Goal: Task Accomplishment & Management: Use online tool/utility

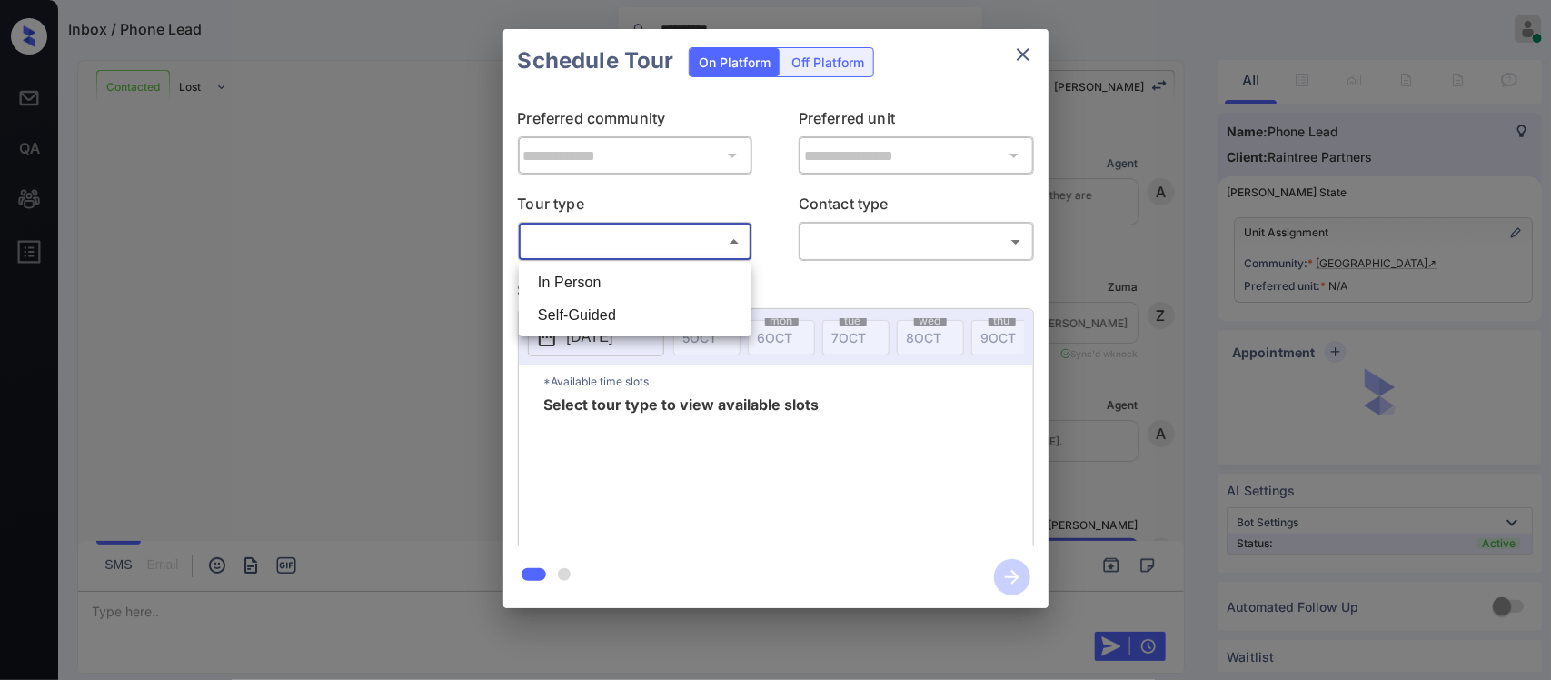
click at [650, 243] on body "**********" at bounding box center [775, 340] width 1551 height 680
click at [1016, 48] on div at bounding box center [775, 340] width 1551 height 680
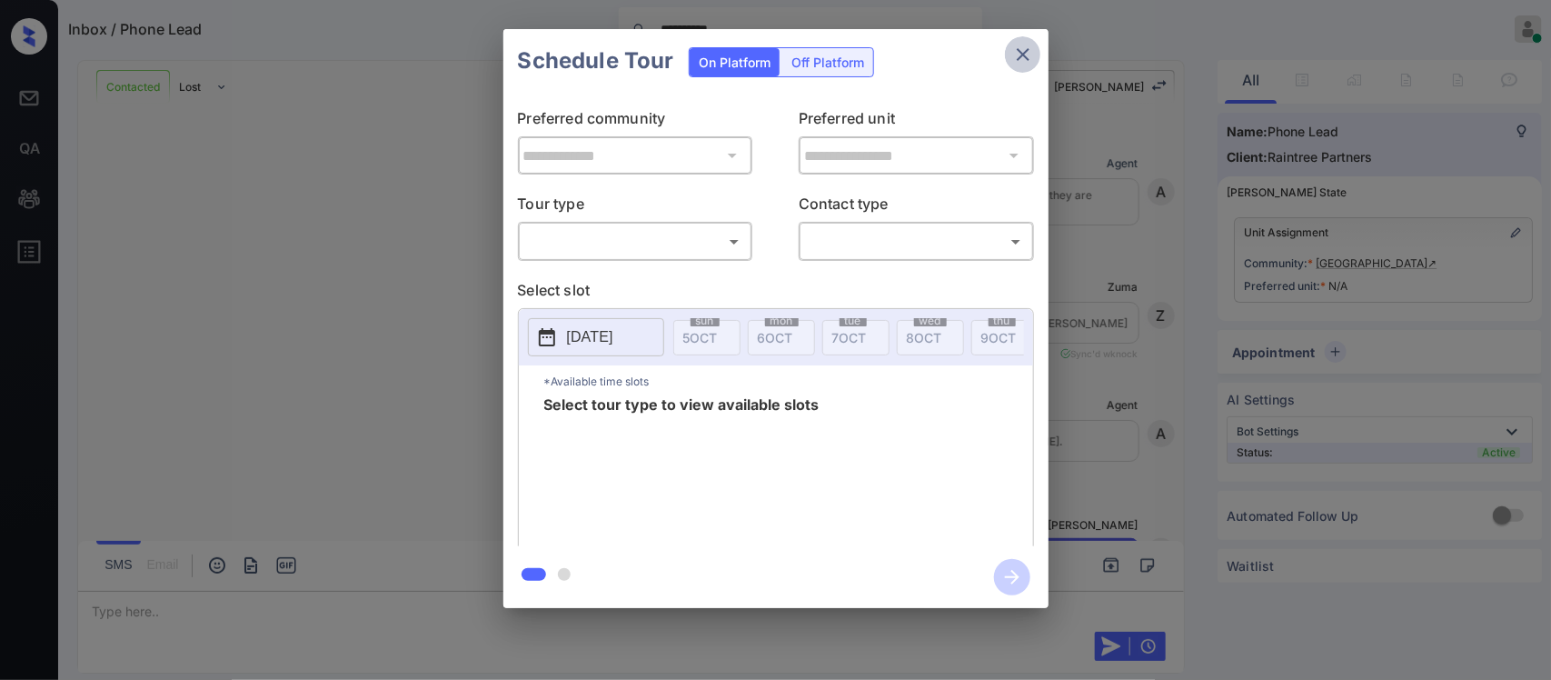
click at [1016, 48] on icon "close" at bounding box center [1024, 55] width 22 height 22
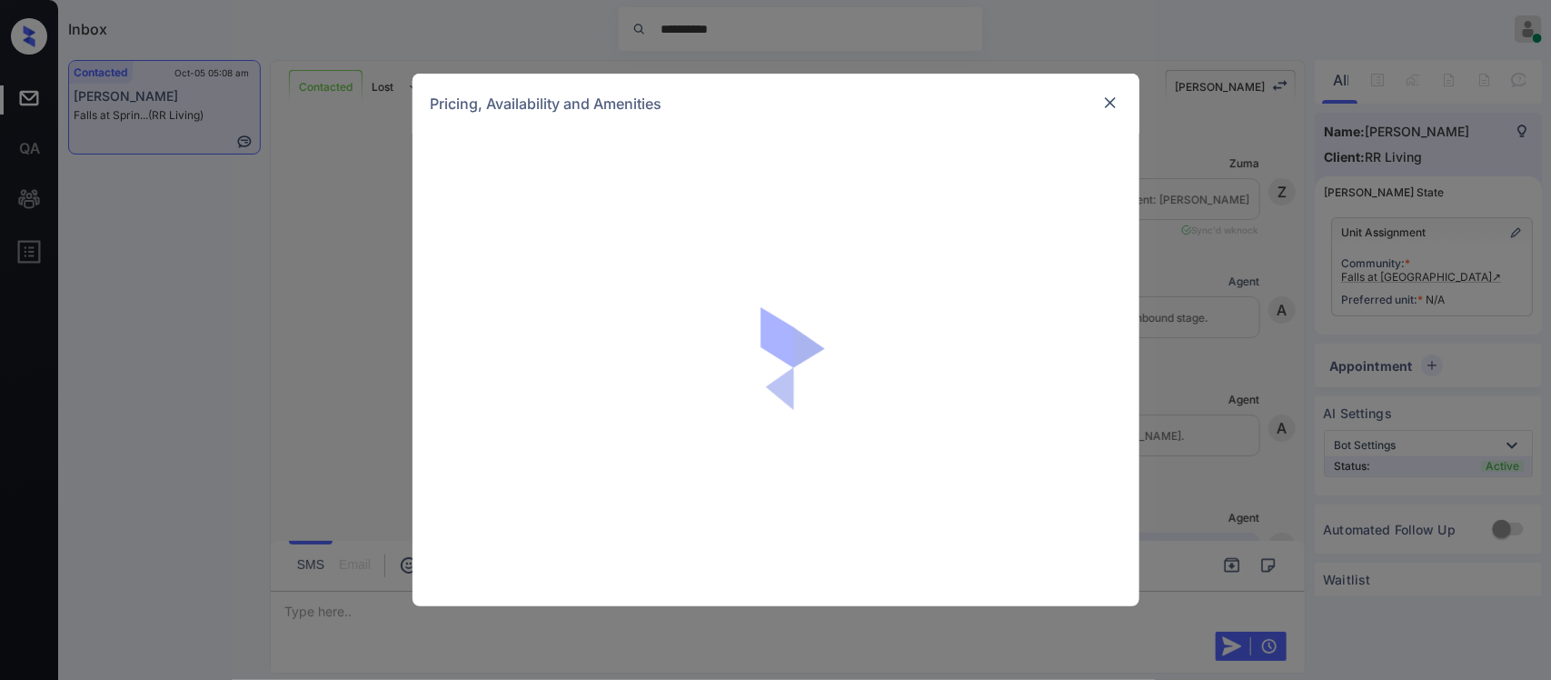
scroll to position [1018, 0]
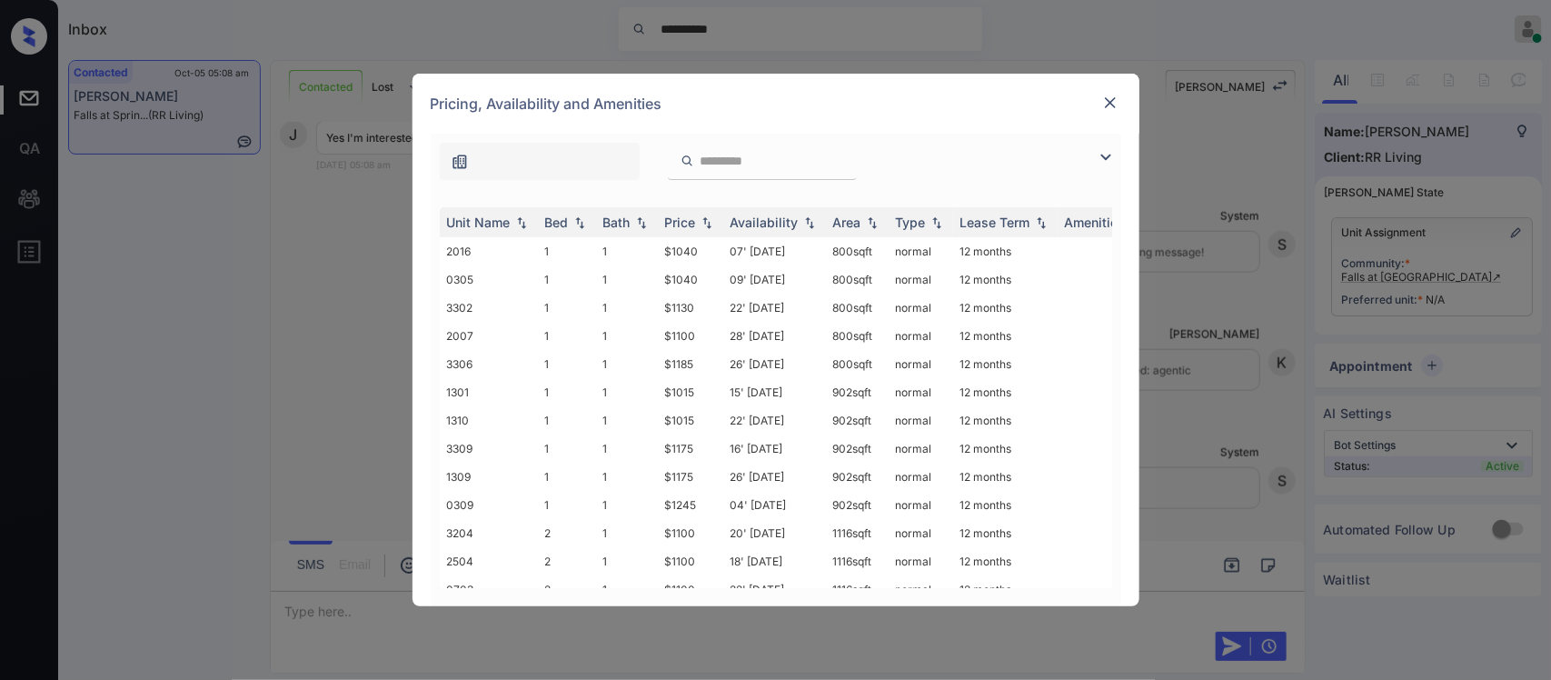
click at [680, 221] on div "Price" at bounding box center [680, 221] width 31 height 15
click at [693, 250] on td "$1015" at bounding box center [690, 251] width 65 height 28
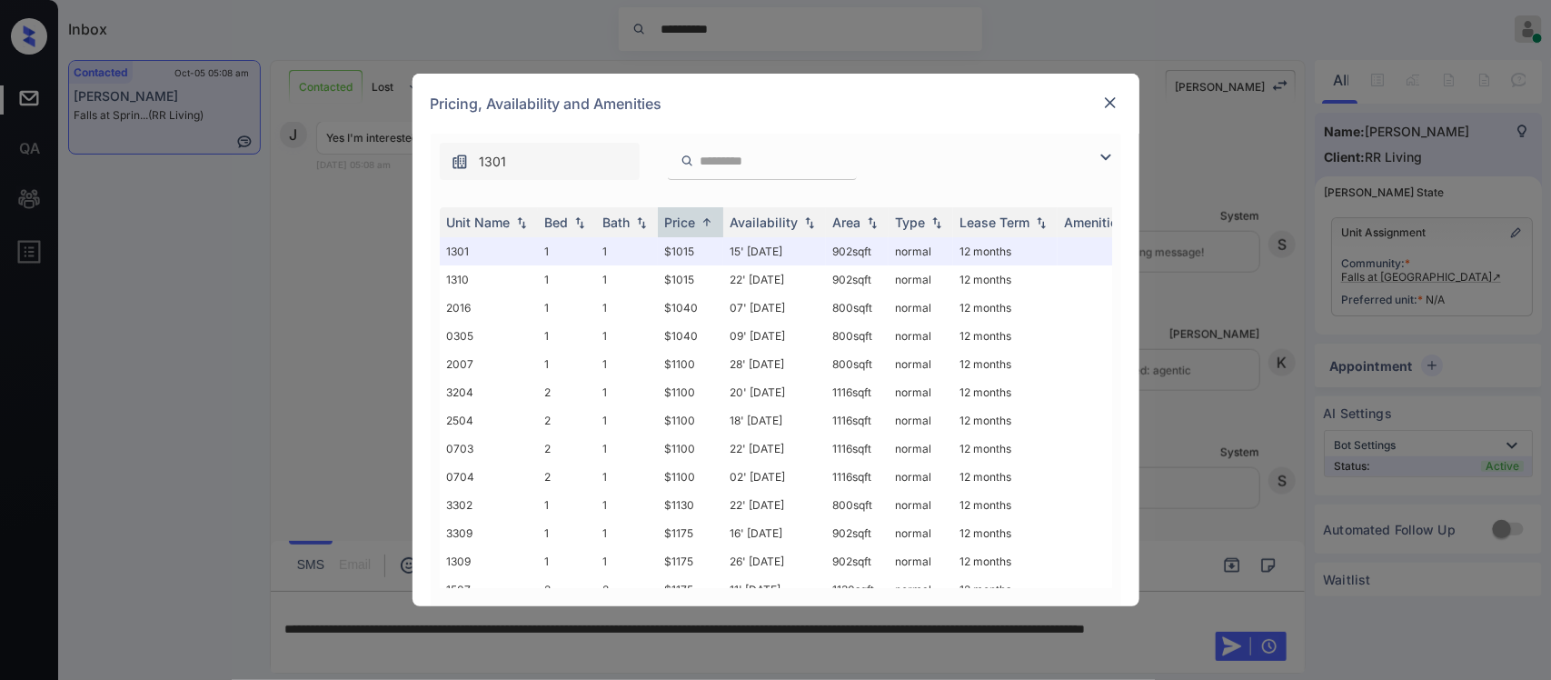
click at [1114, 100] on img at bounding box center [1111, 103] width 18 height 18
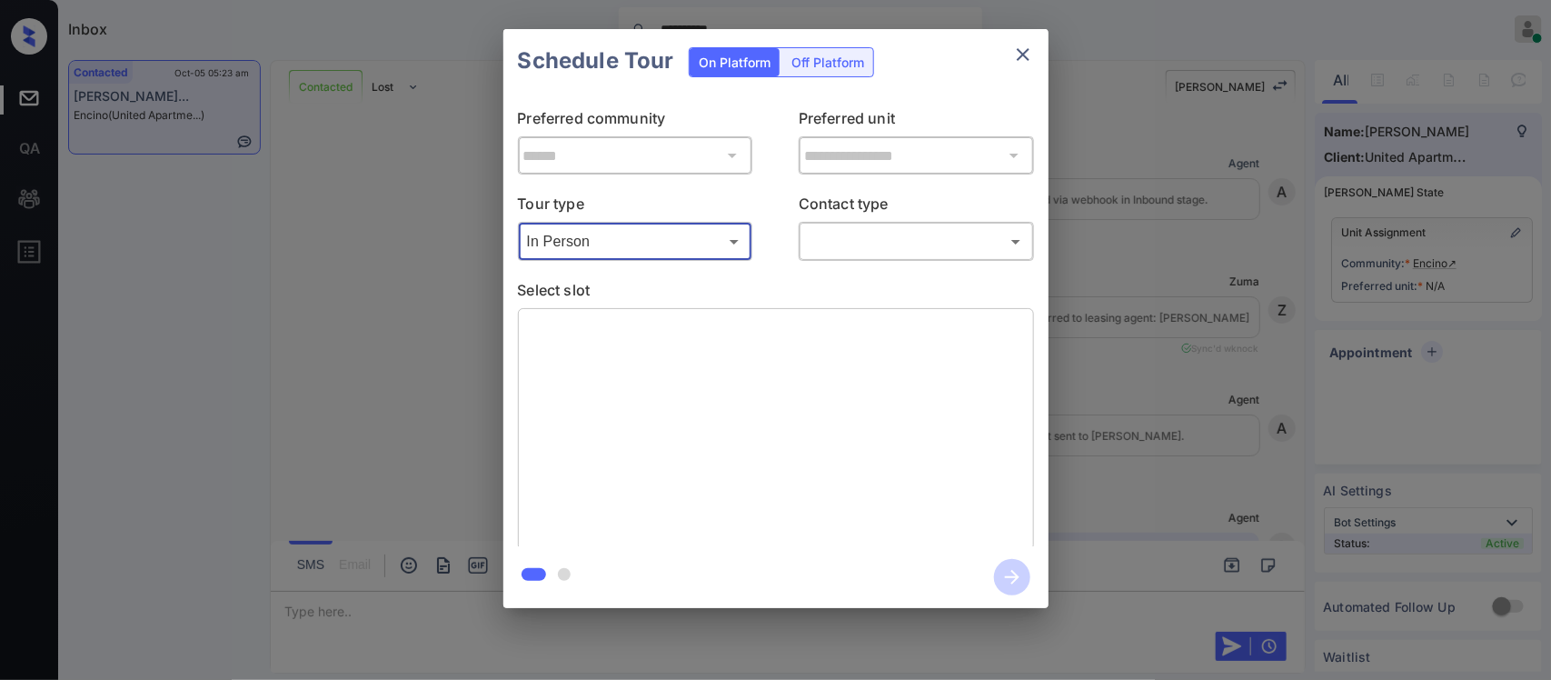
scroll to position [591, 0]
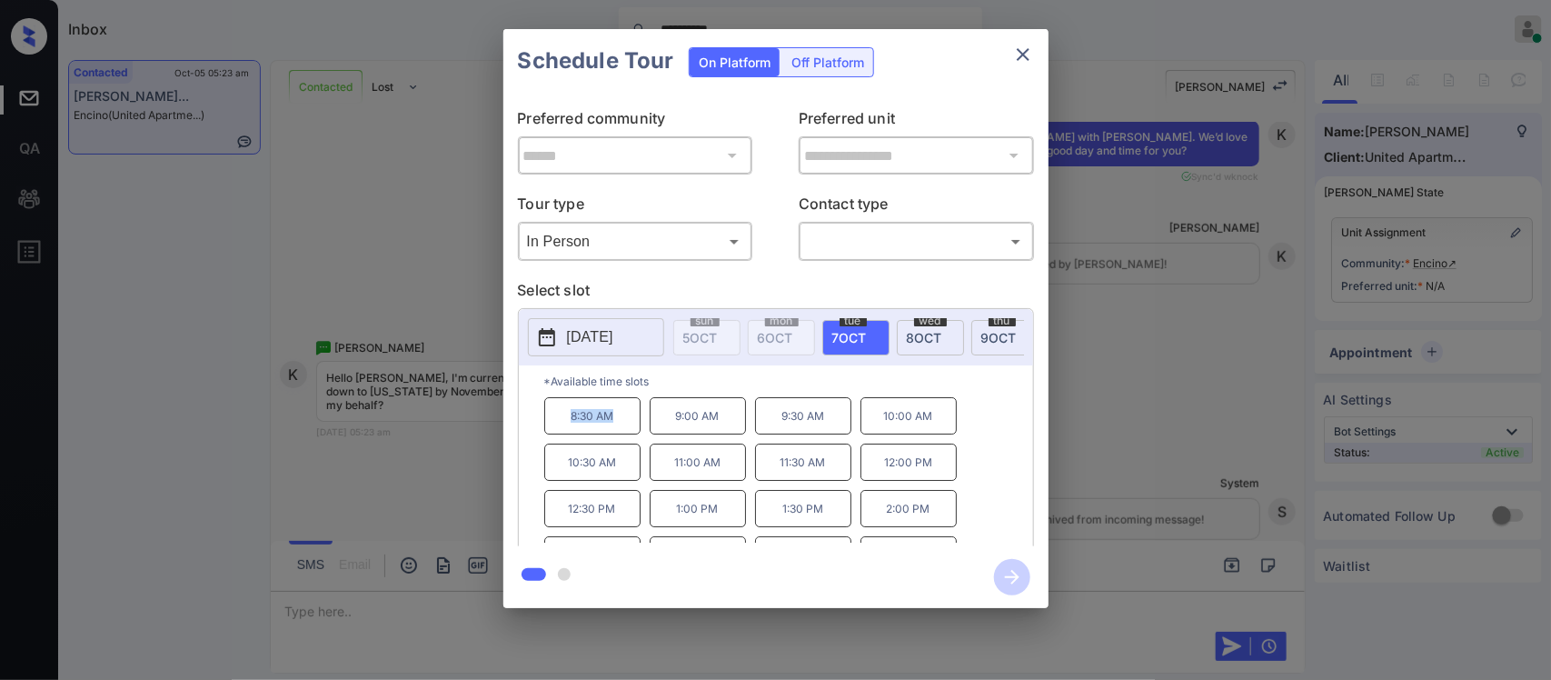
drag, startPoint x: 561, startPoint y: 424, endPoint x: 621, endPoint y: 427, distance: 60.0
click at [621, 427] on p "8:30 AM" at bounding box center [592, 415] width 96 height 37
copy p "8:30 AM"
click at [1023, 57] on icon "close" at bounding box center [1024, 55] width 22 height 22
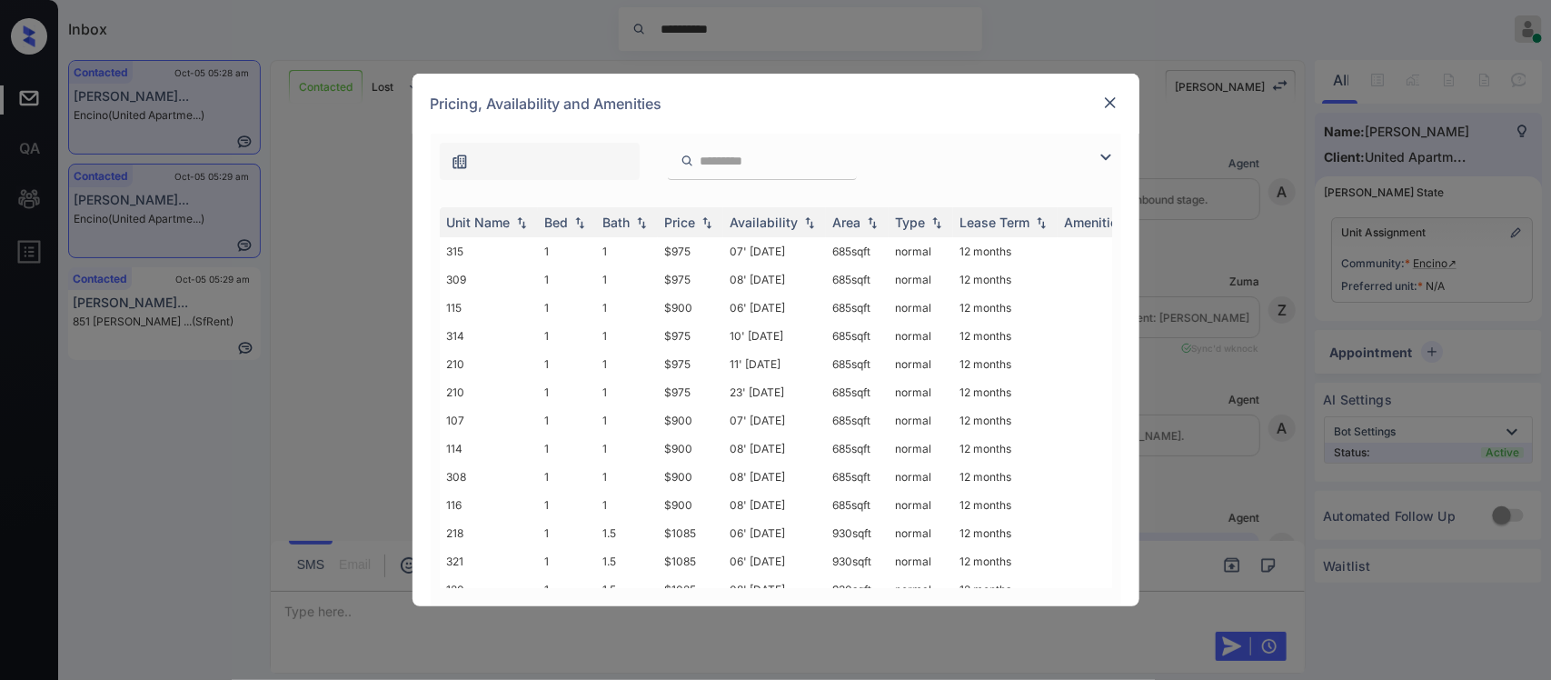
scroll to position [947, 0]
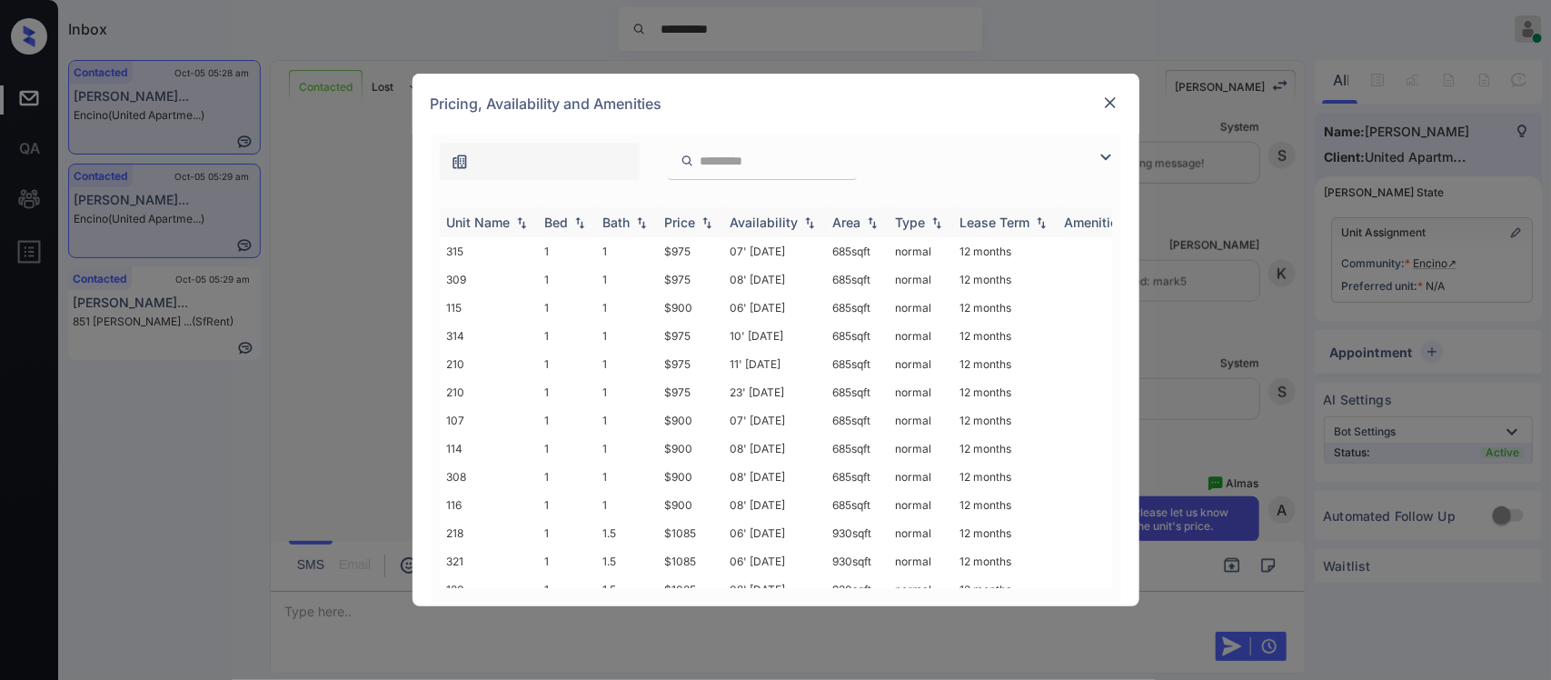
click at [665, 223] on div "Price" at bounding box center [680, 221] width 31 height 15
click at [674, 248] on td "$900" at bounding box center [690, 251] width 65 height 28
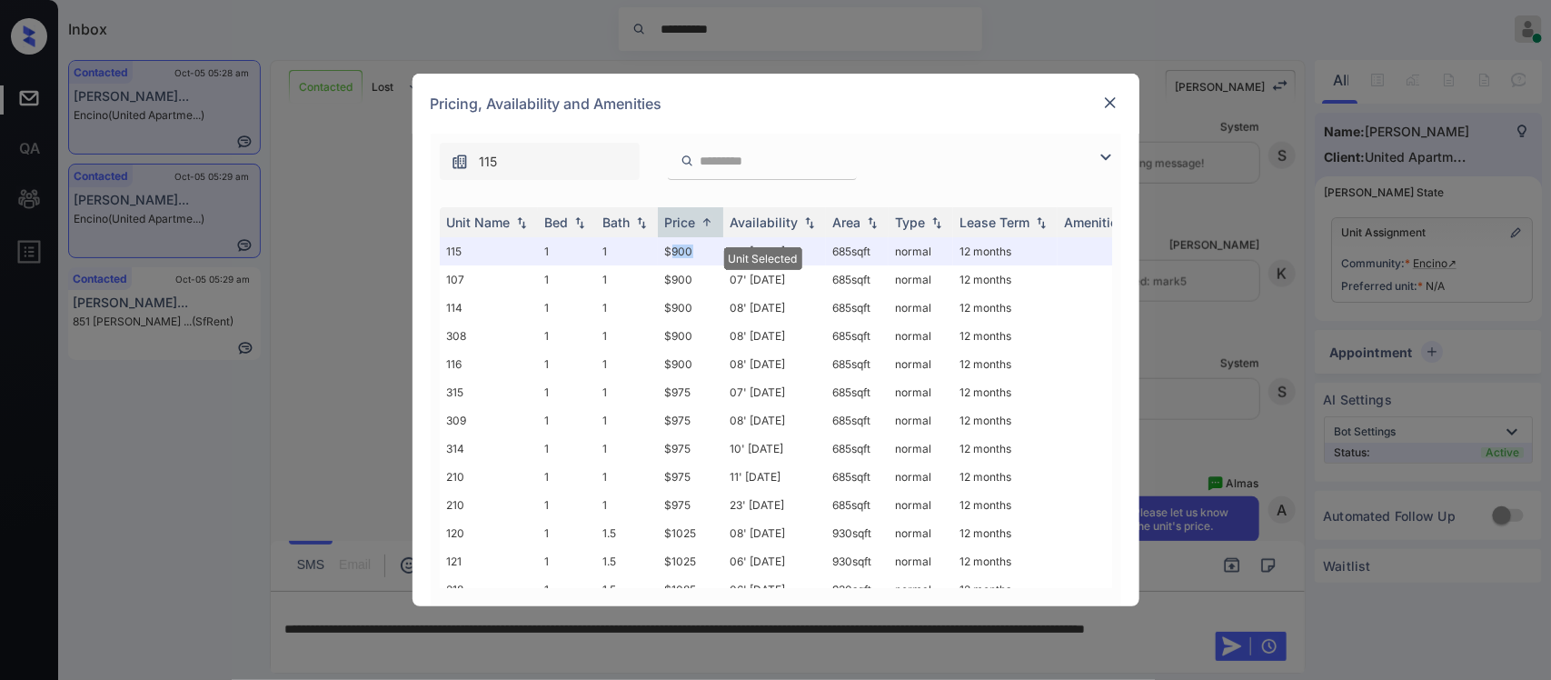
click at [1114, 102] on img at bounding box center [1111, 103] width 18 height 18
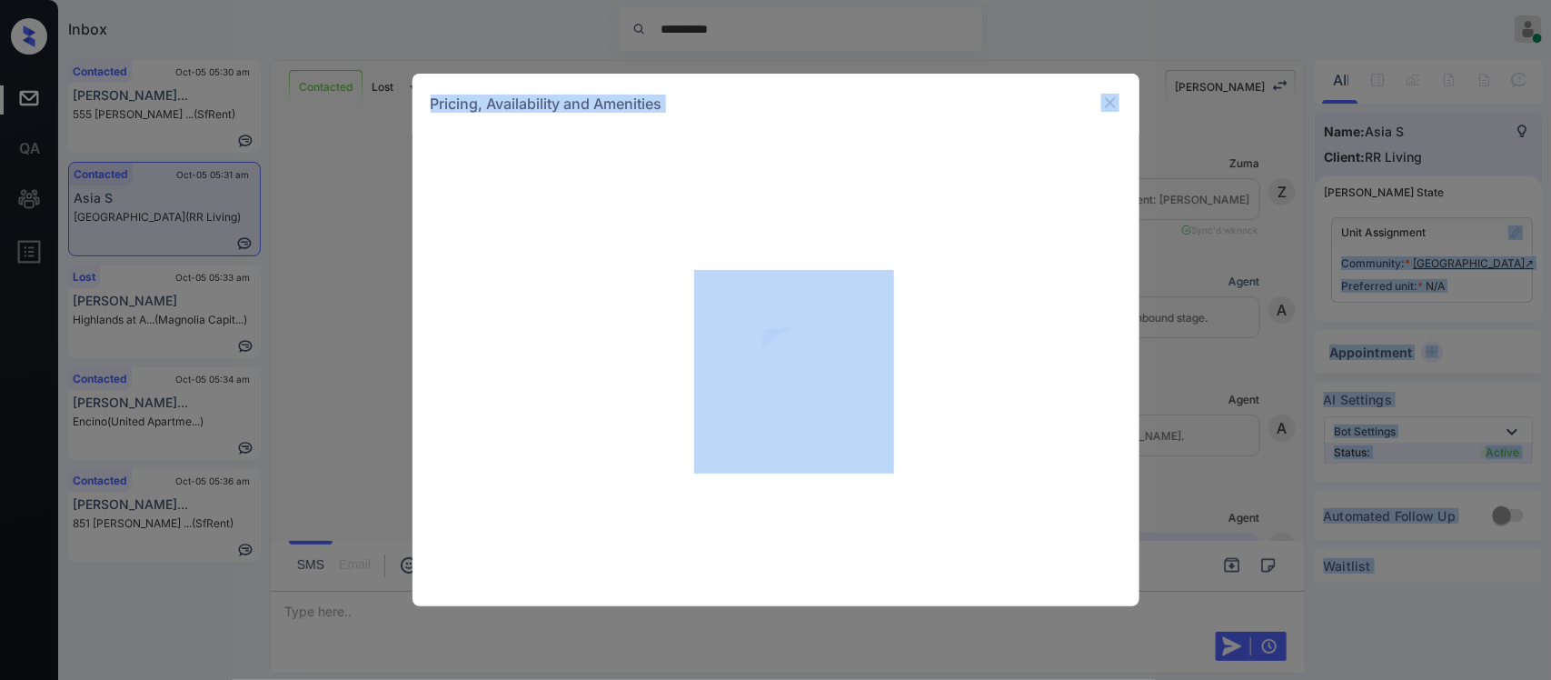
scroll to position [721, 0]
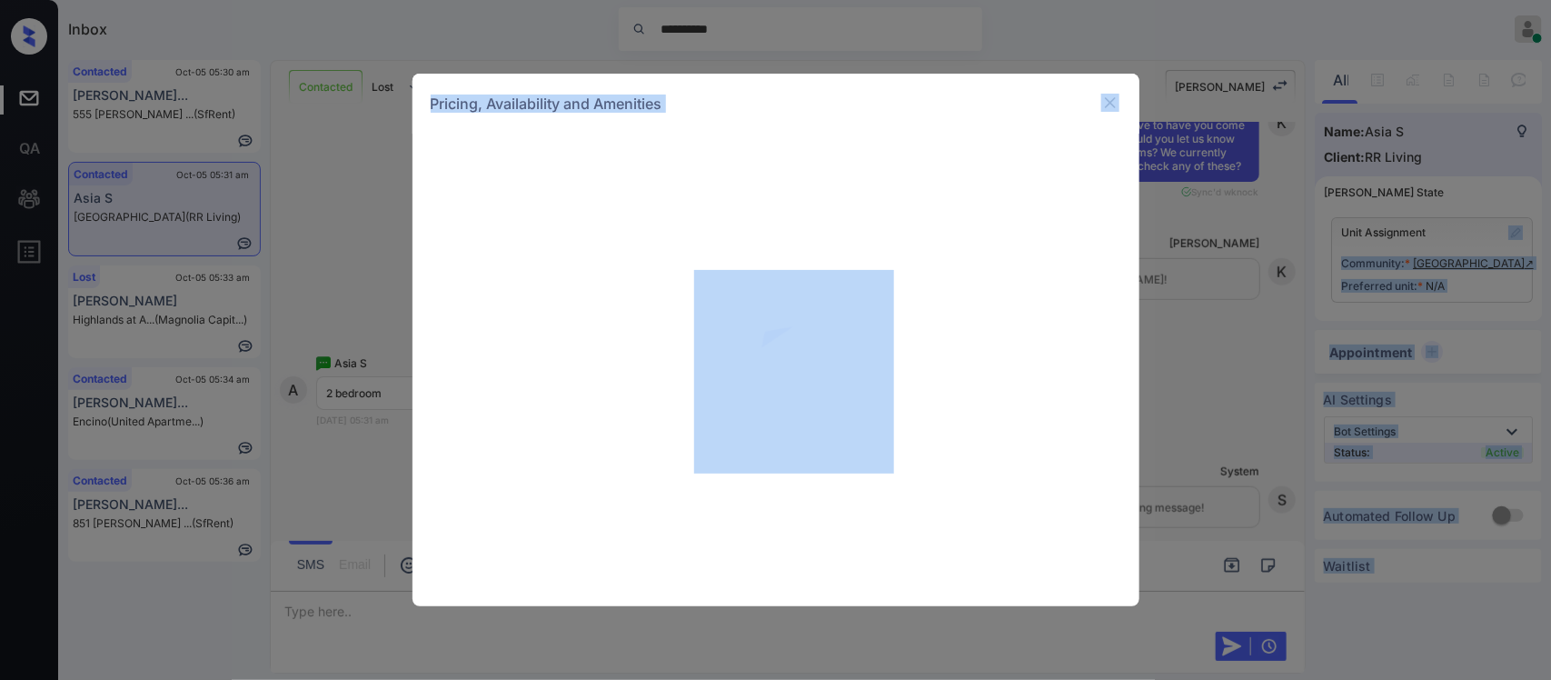
click at [719, 237] on div at bounding box center [776, 370] width 727 height 473
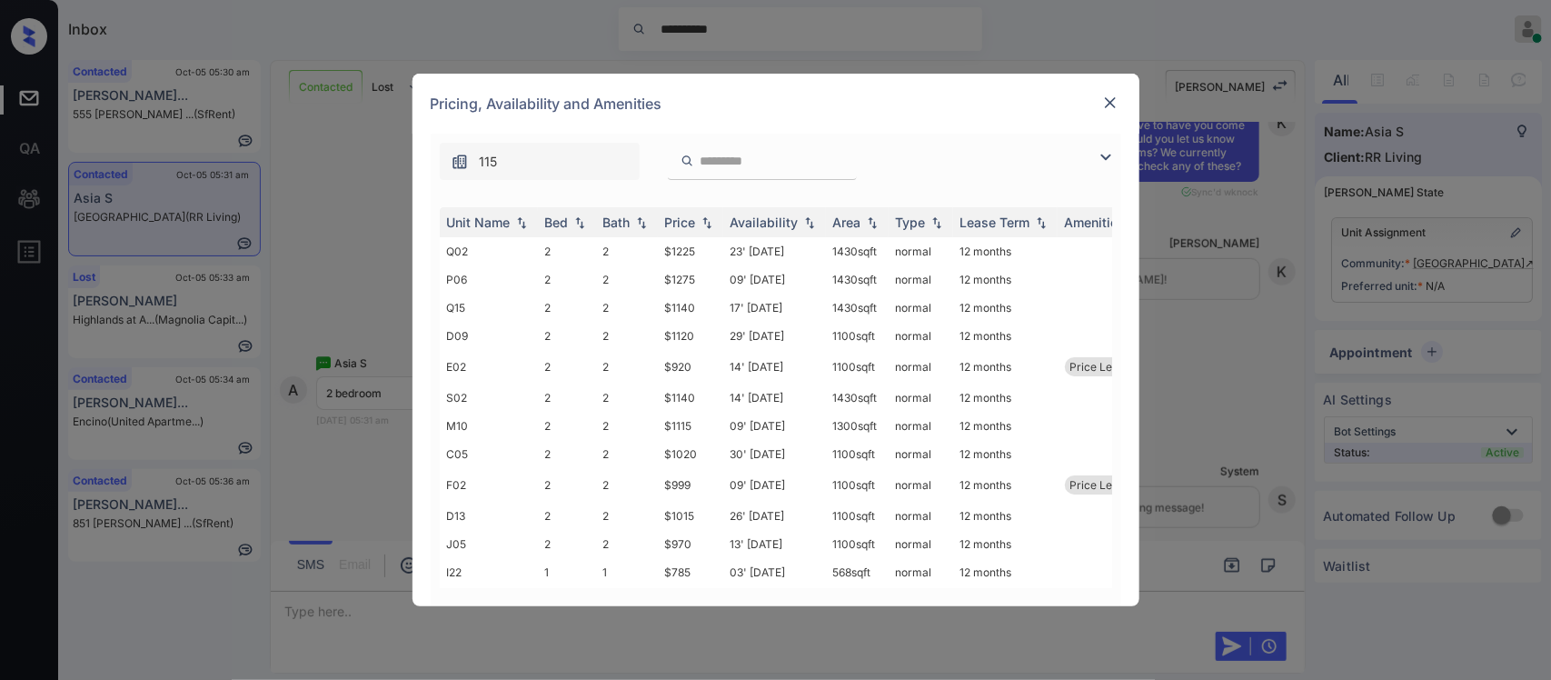
click at [682, 230] on div "Price" at bounding box center [680, 221] width 31 height 15
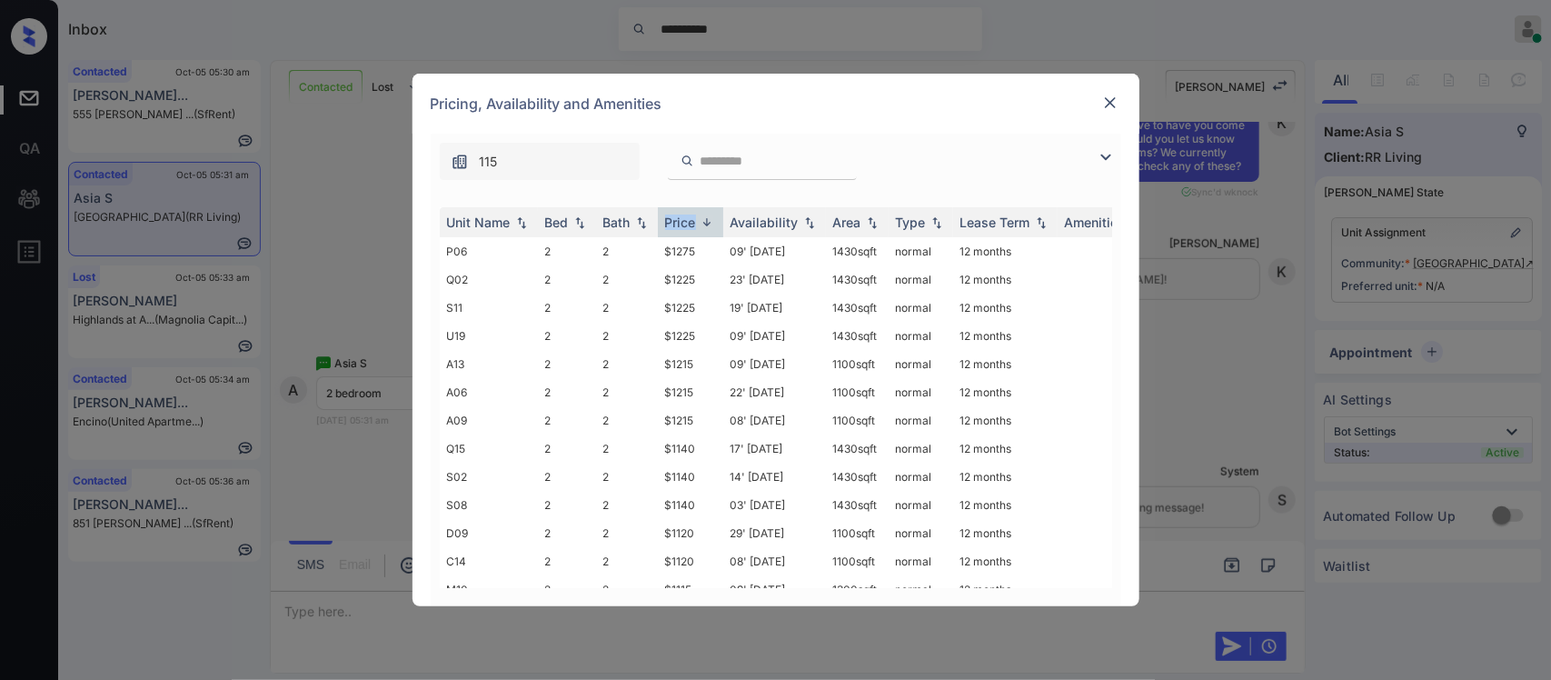
click at [682, 230] on div "Price" at bounding box center [680, 221] width 31 height 15
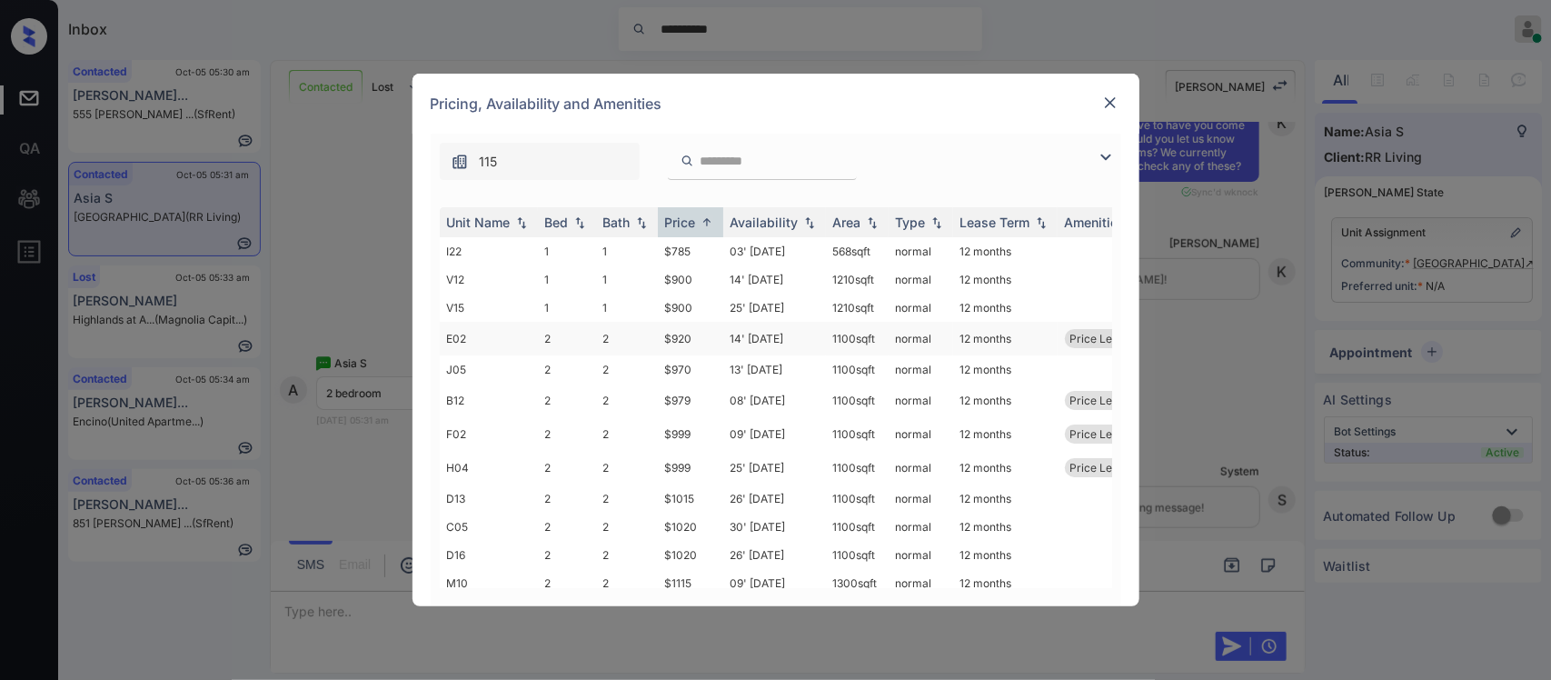
click at [698, 336] on td "$920" at bounding box center [690, 339] width 65 height 34
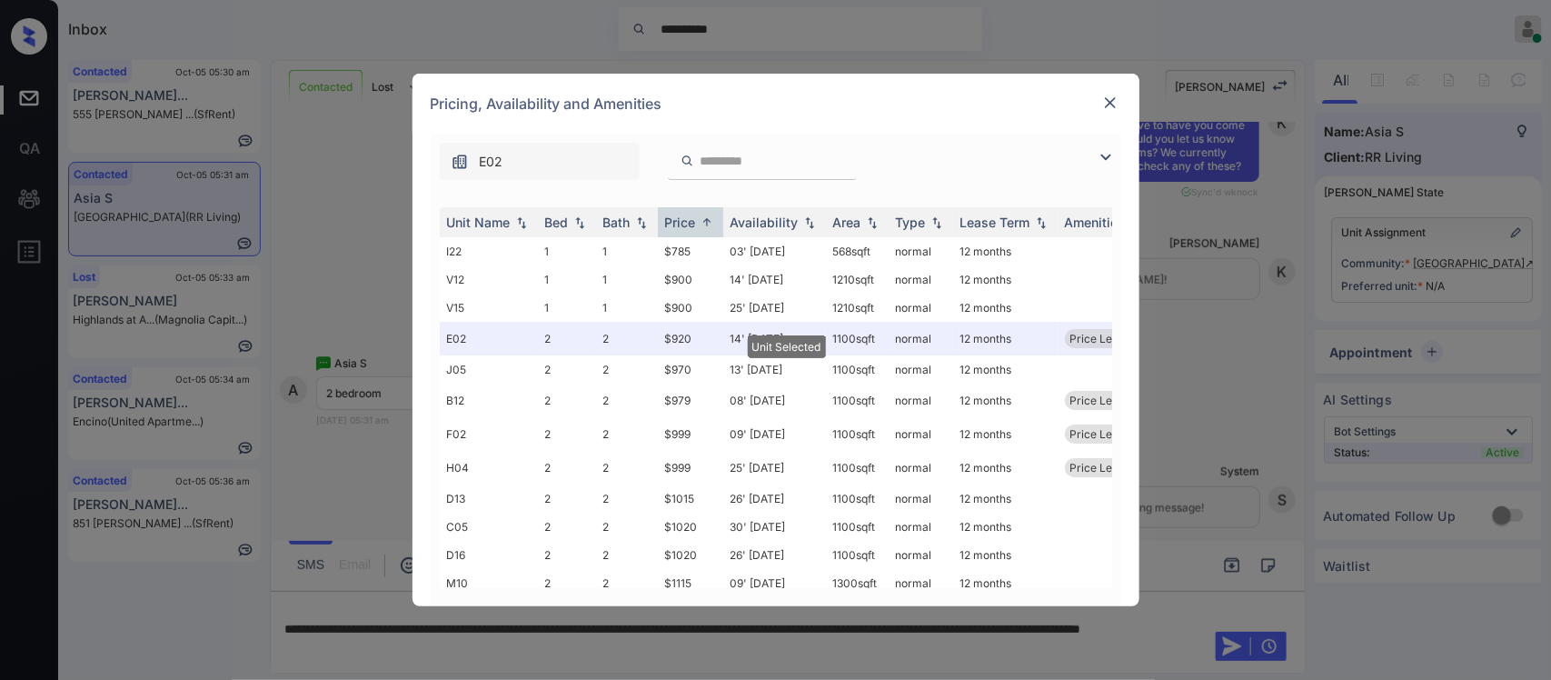
click at [1100, 100] on div at bounding box center [1111, 103] width 22 height 22
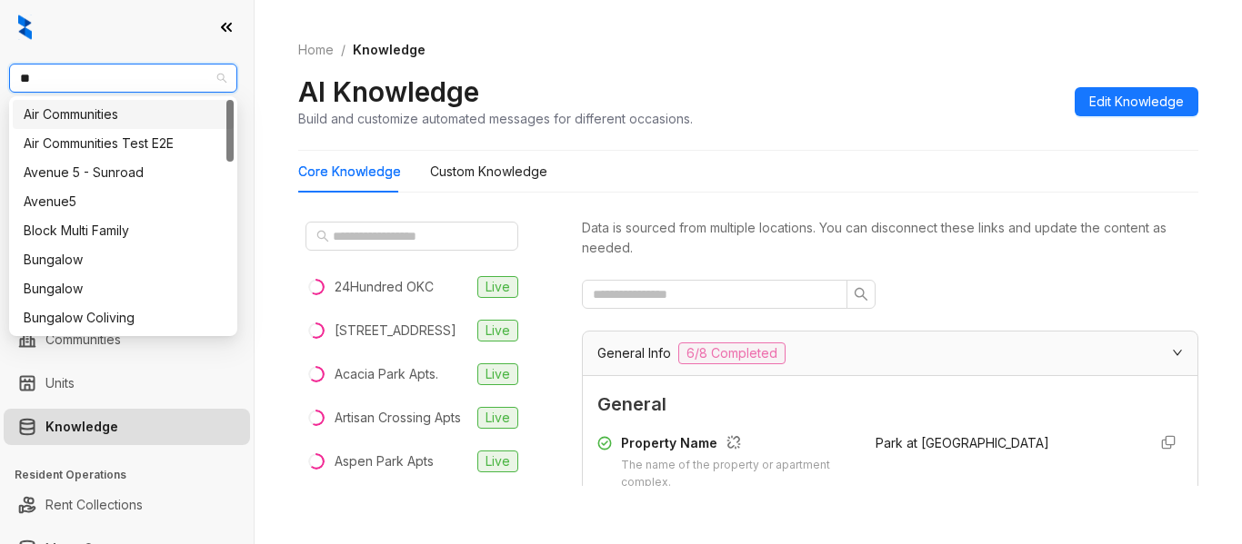
type input "***"
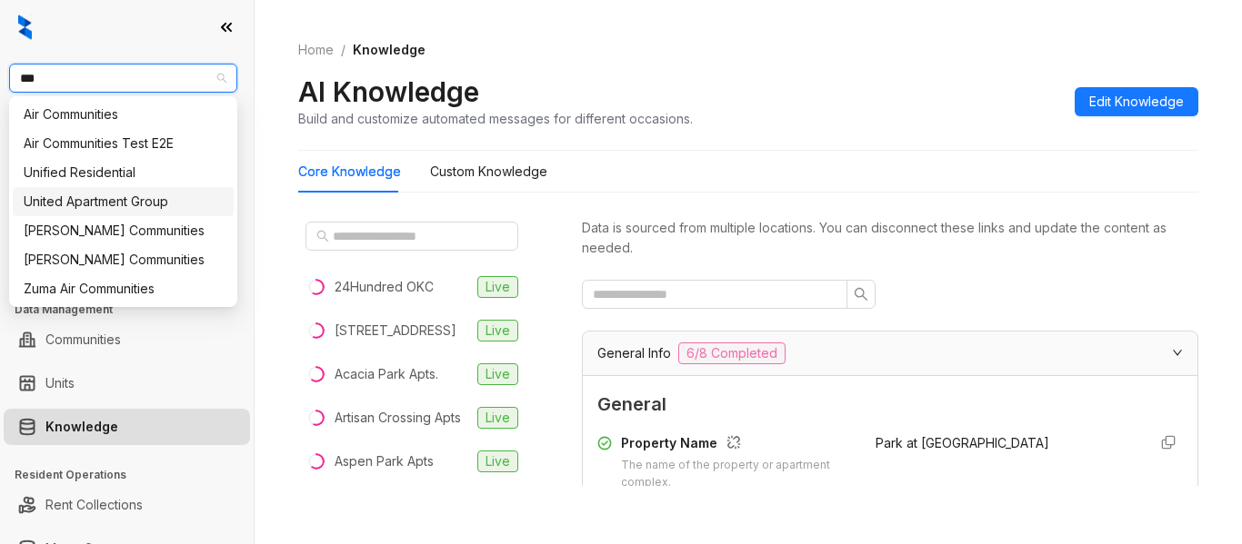
click at [146, 205] on div "United Apartment Group" at bounding box center [123, 202] width 199 height 20
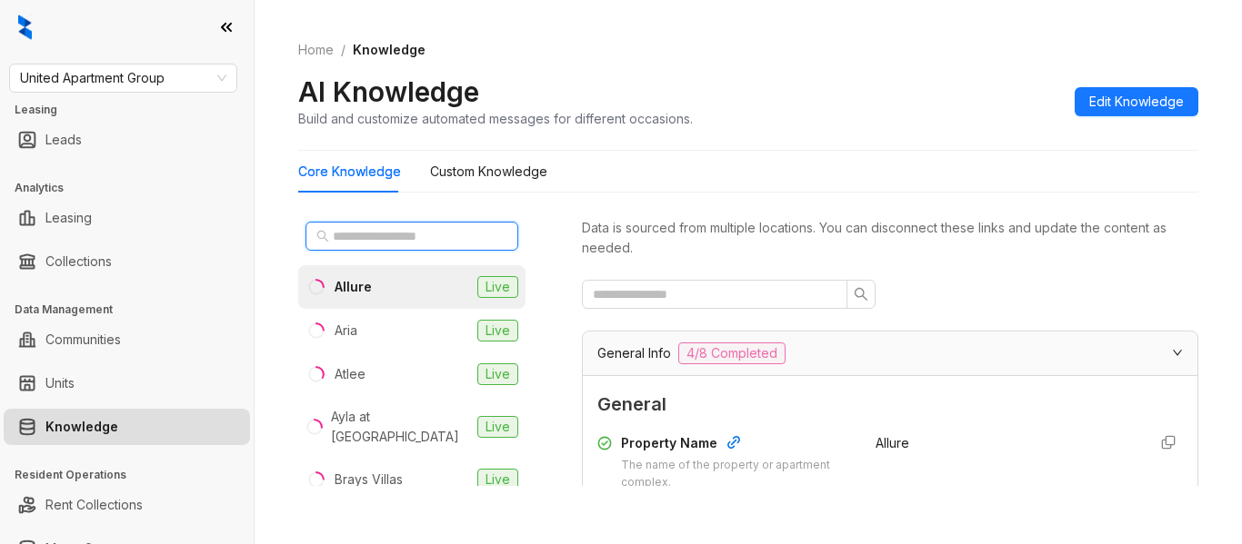
click at [392, 244] on input "text" at bounding box center [413, 236] width 160 height 20
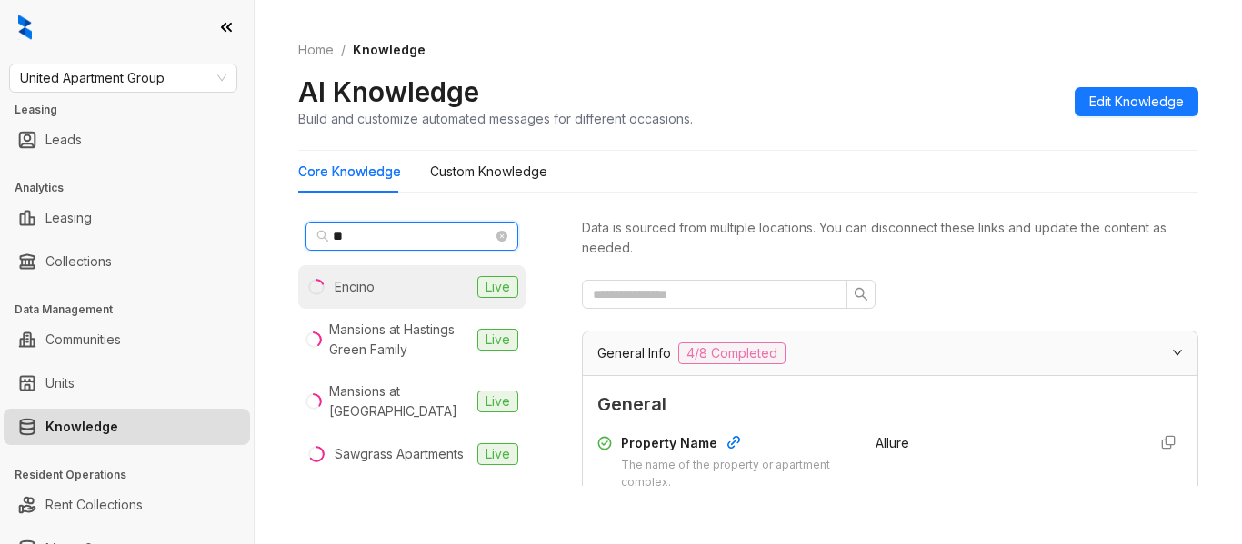
type input "**"
click at [429, 287] on li "Encino Live" at bounding box center [411, 287] width 227 height 44
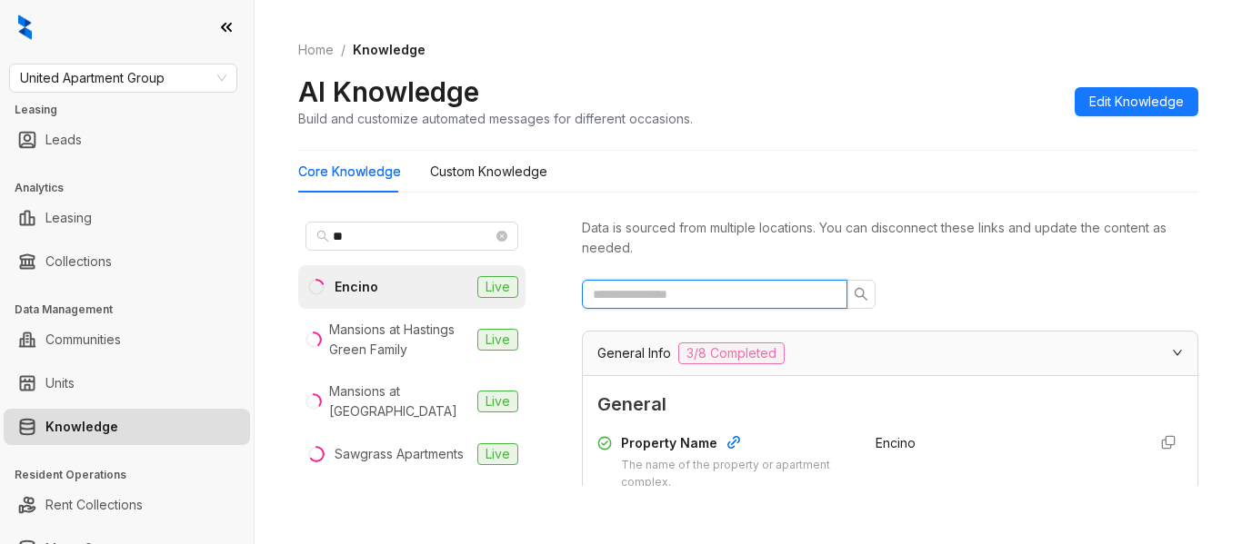
click at [703, 296] on input "text" at bounding box center [707, 294] width 229 height 20
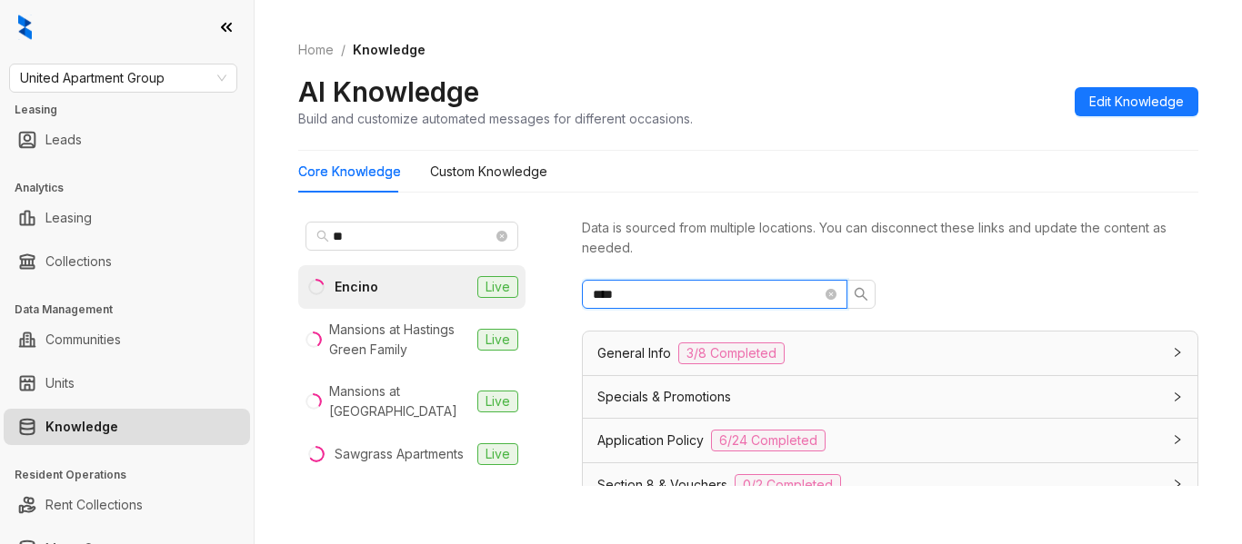
type input "****"
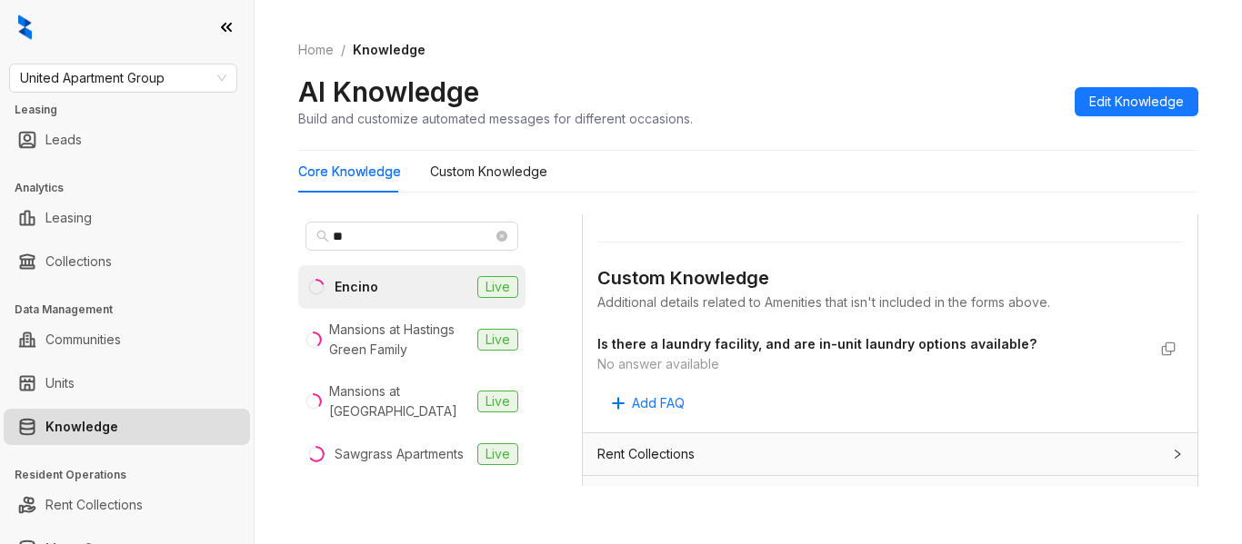
scroll to position [567, 0]
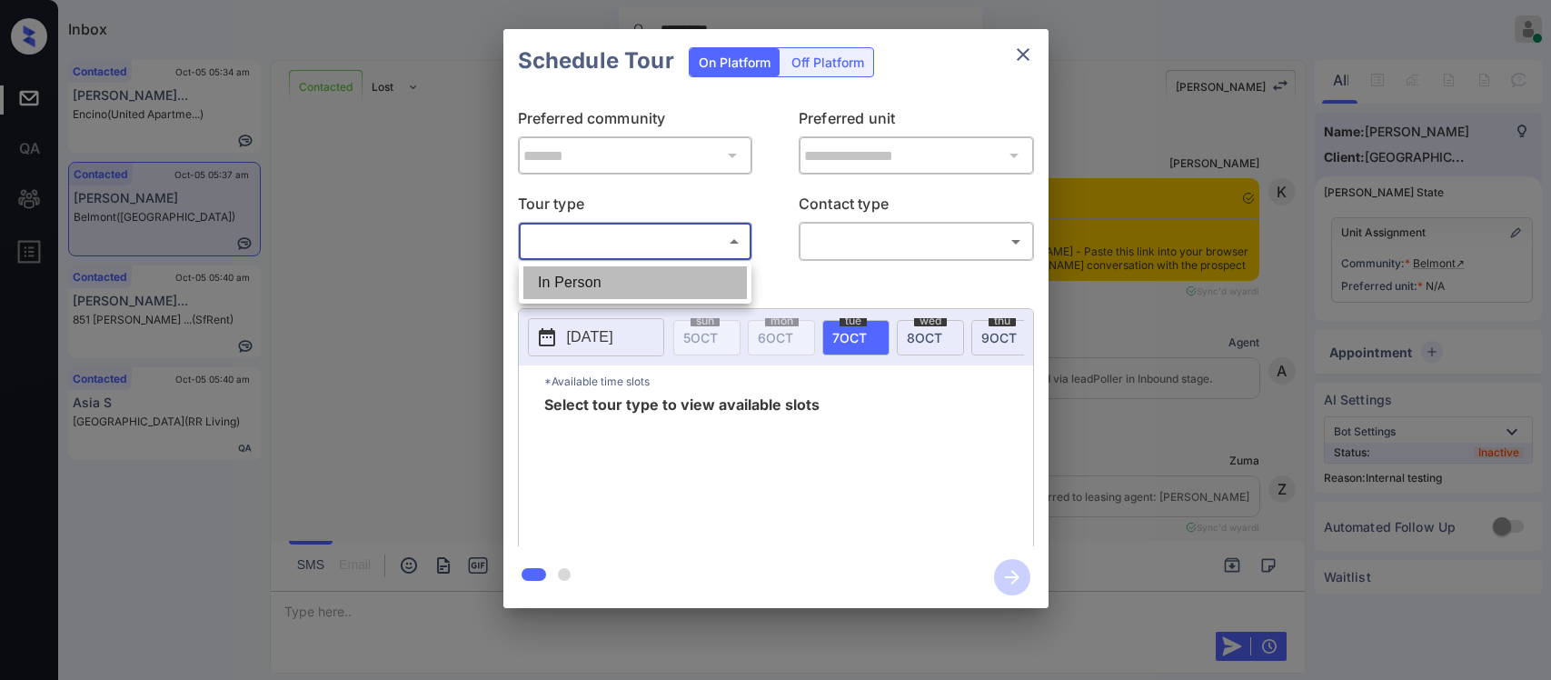
click at [689, 279] on li "In Person" at bounding box center [636, 282] width 224 height 33
type input "********"
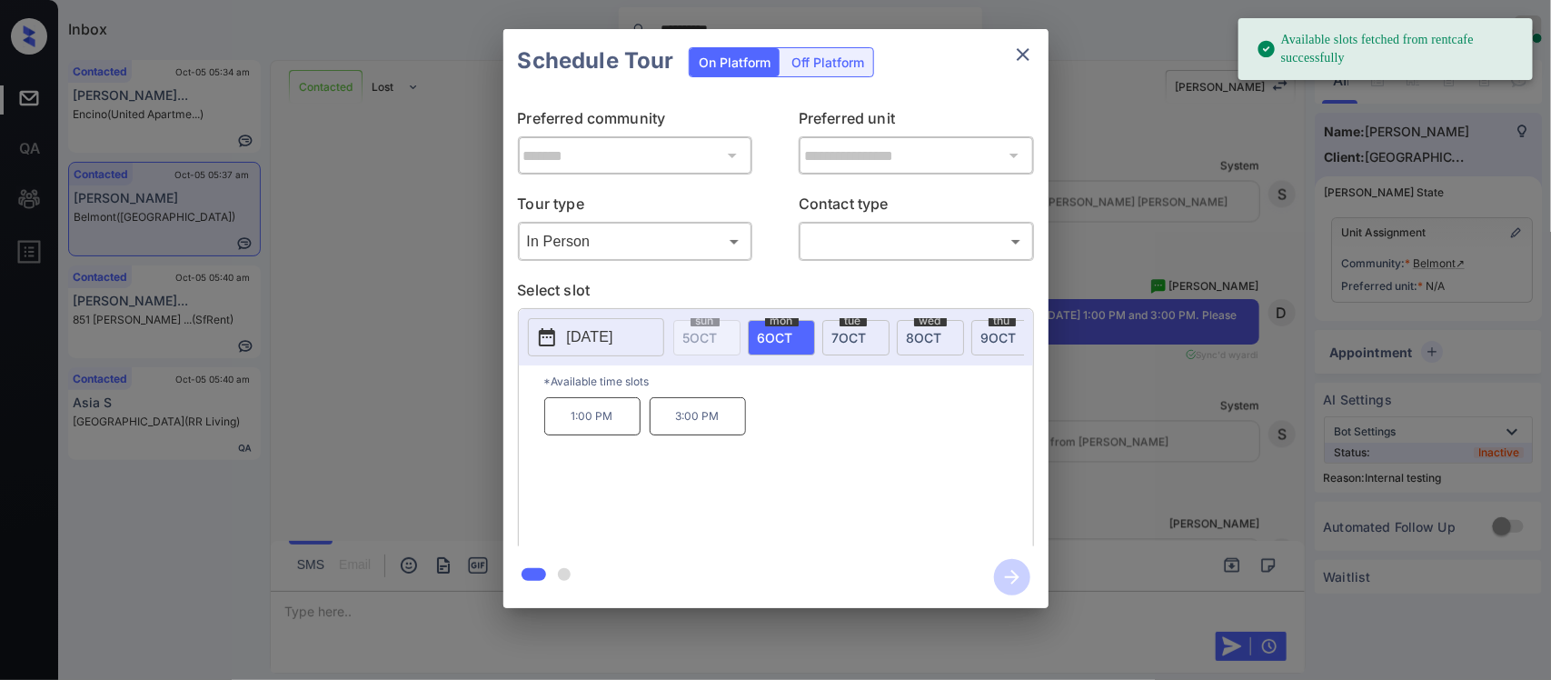
click at [832, 336] on div "tue 7 OCT" at bounding box center [856, 337] width 67 height 35
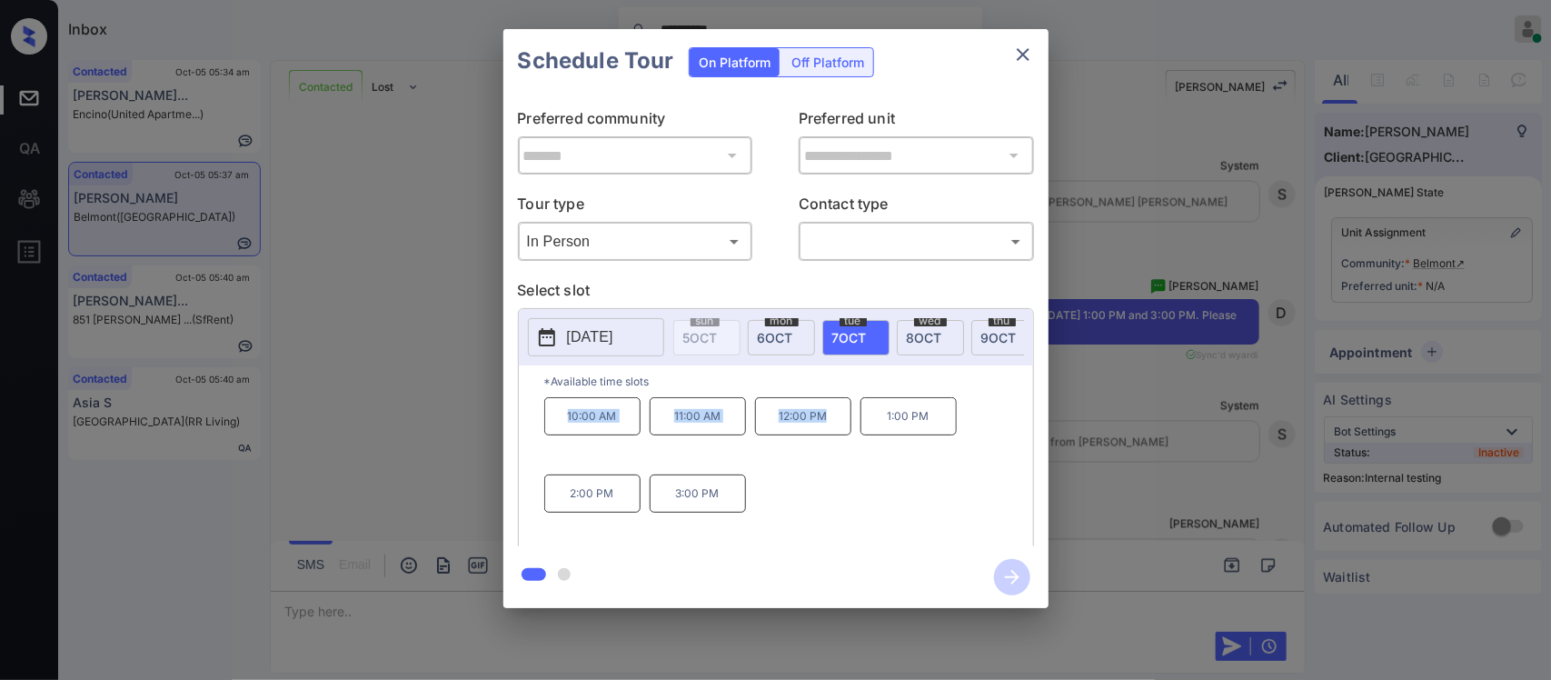
drag, startPoint x: 560, startPoint y: 432, endPoint x: 843, endPoint y: 433, distance: 283.6
click at [843, 433] on div "10:00 AM 11:00 AM 12:00 PM 1:00 PM 2:00 PM 3:00 PM" at bounding box center [788, 469] width 489 height 145
copy div "10:00 AM 11:00 AM 12:00 PM"
click at [1215, 519] on div "**********" at bounding box center [775, 318] width 1551 height 637
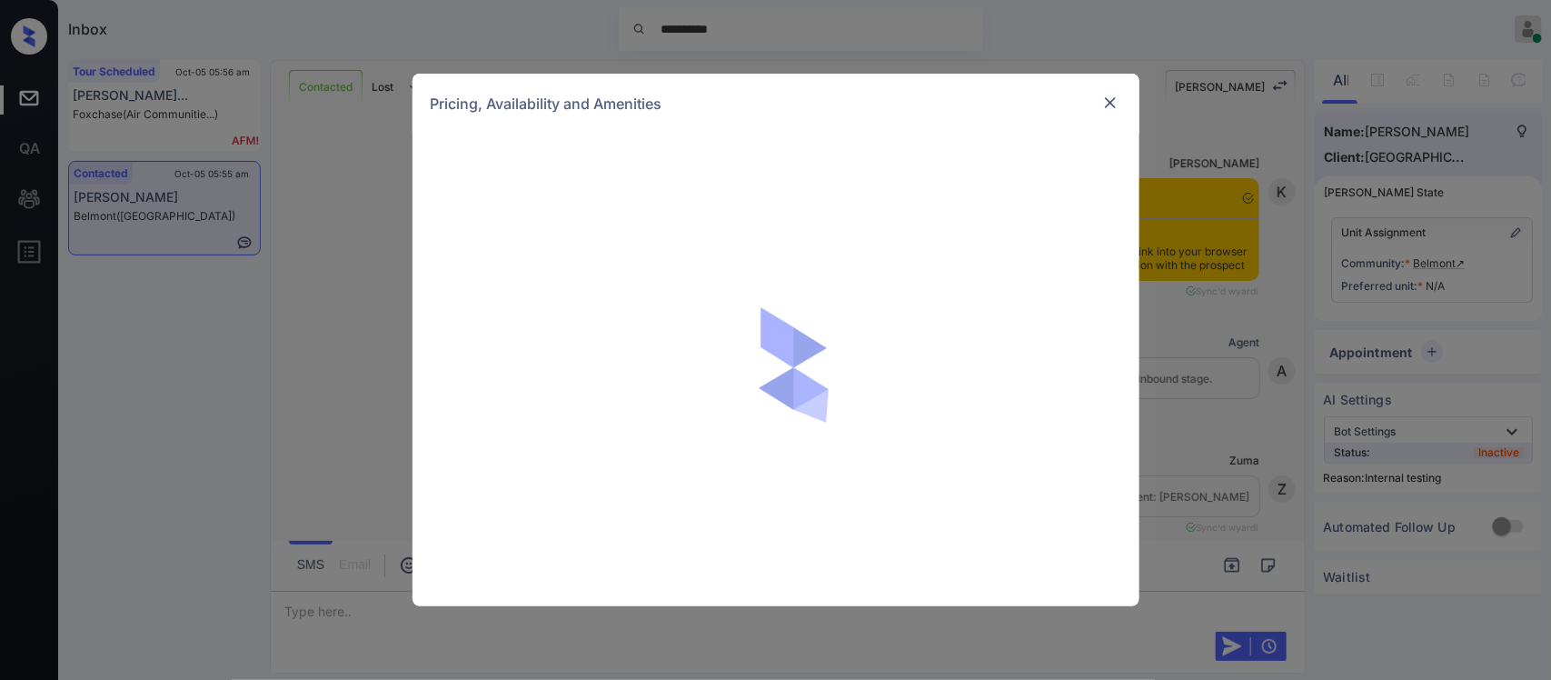
scroll to position [3538, 0]
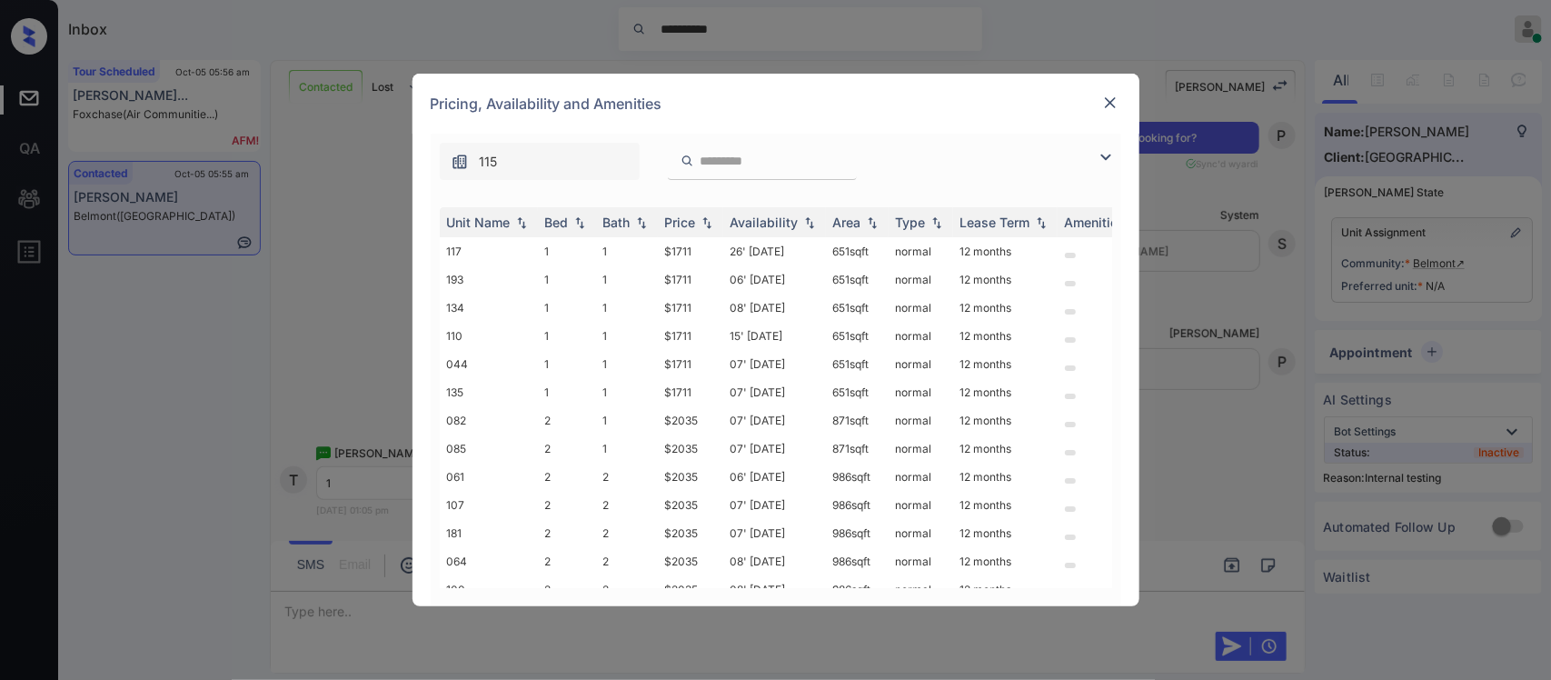
click at [688, 224] on div "Price" at bounding box center [680, 221] width 31 height 15
click at [695, 248] on td "$1711" at bounding box center [690, 251] width 65 height 28
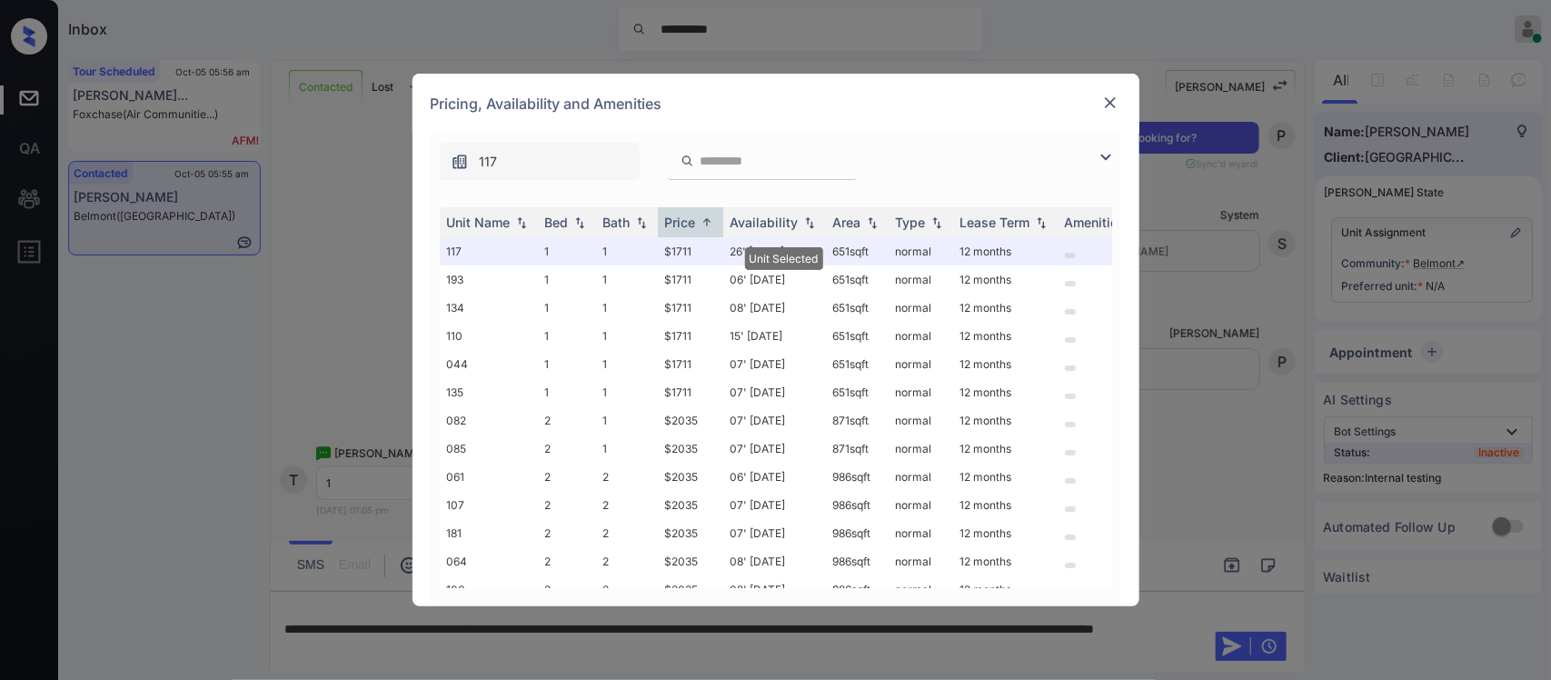
click at [1114, 97] on img at bounding box center [1111, 103] width 18 height 18
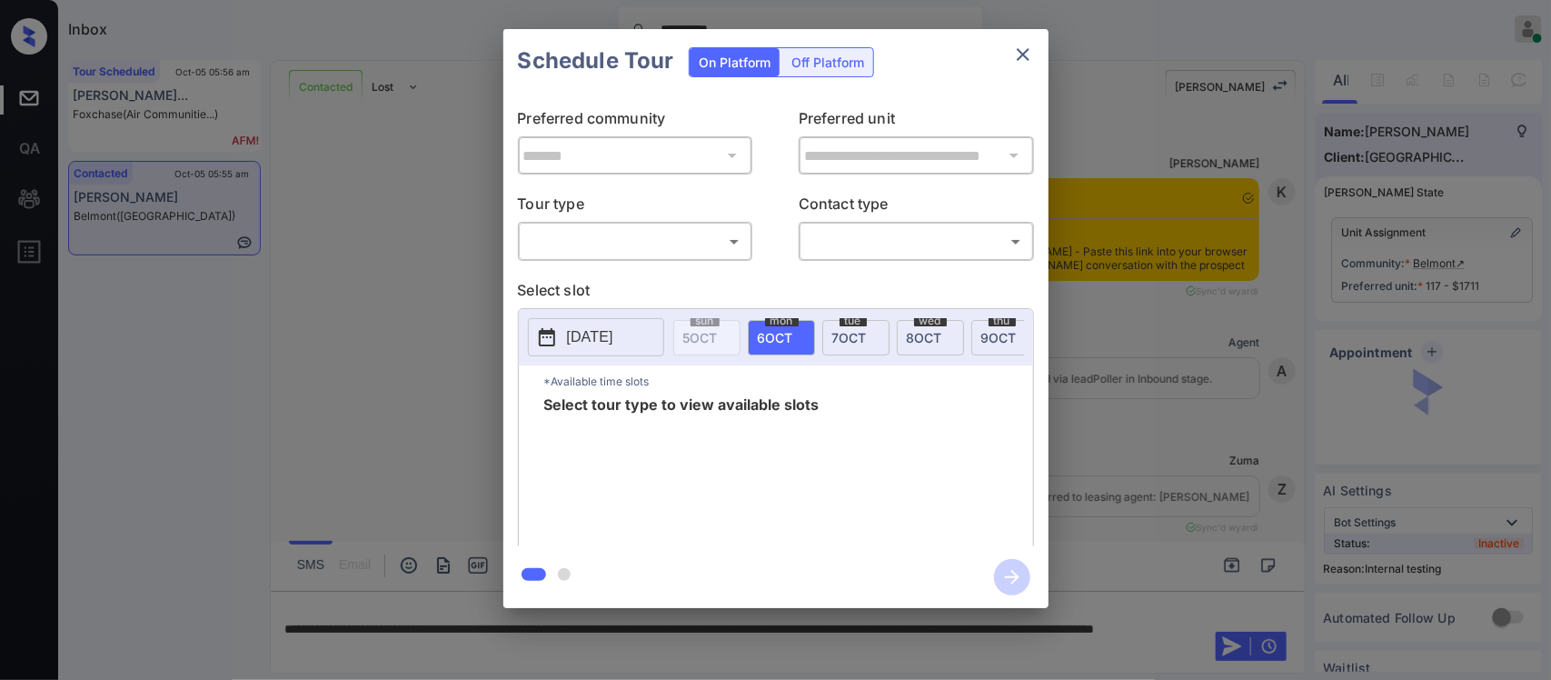
scroll to position [6100, 0]
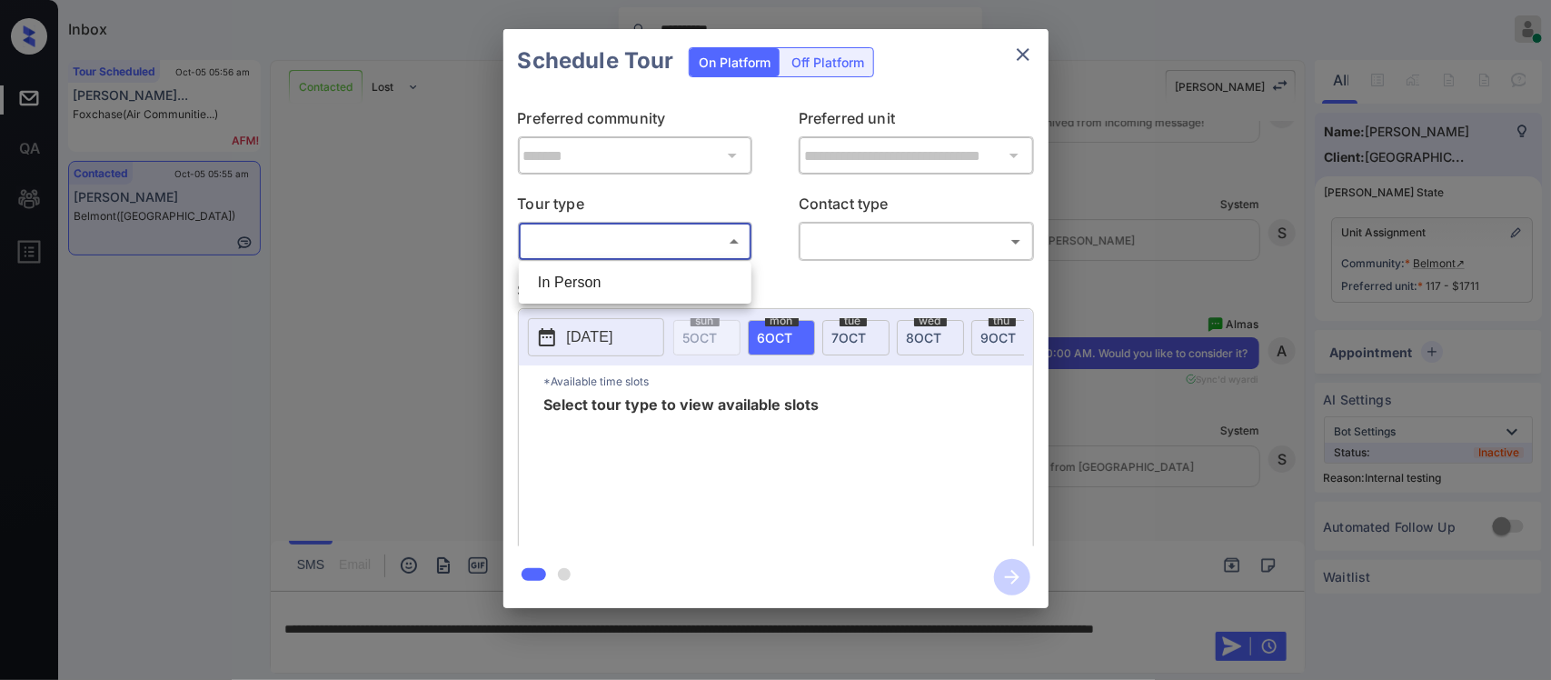
click at [683, 238] on body "**********" at bounding box center [775, 340] width 1551 height 680
click at [665, 291] on li "In Person" at bounding box center [636, 282] width 224 height 33
type input "********"
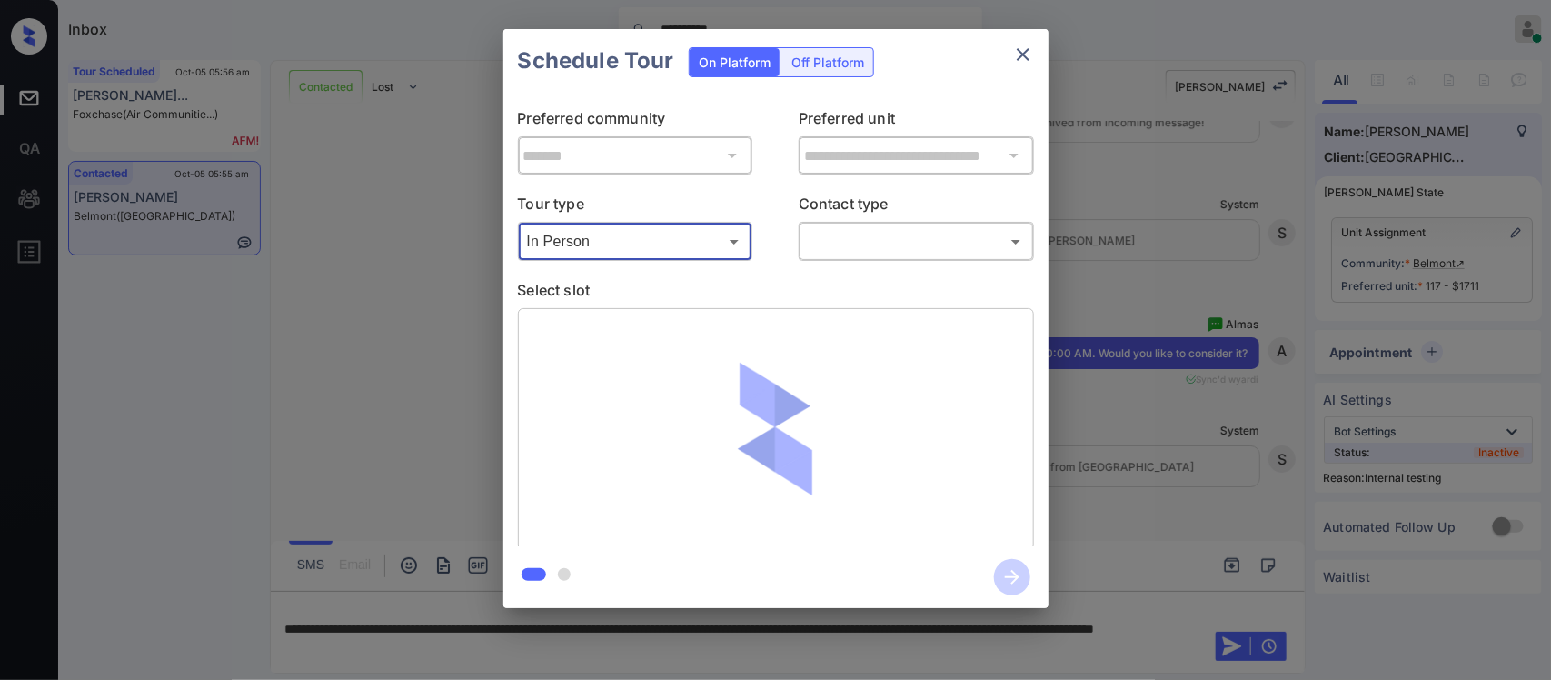
click at [886, 257] on div "​ ​" at bounding box center [916, 241] width 235 height 39
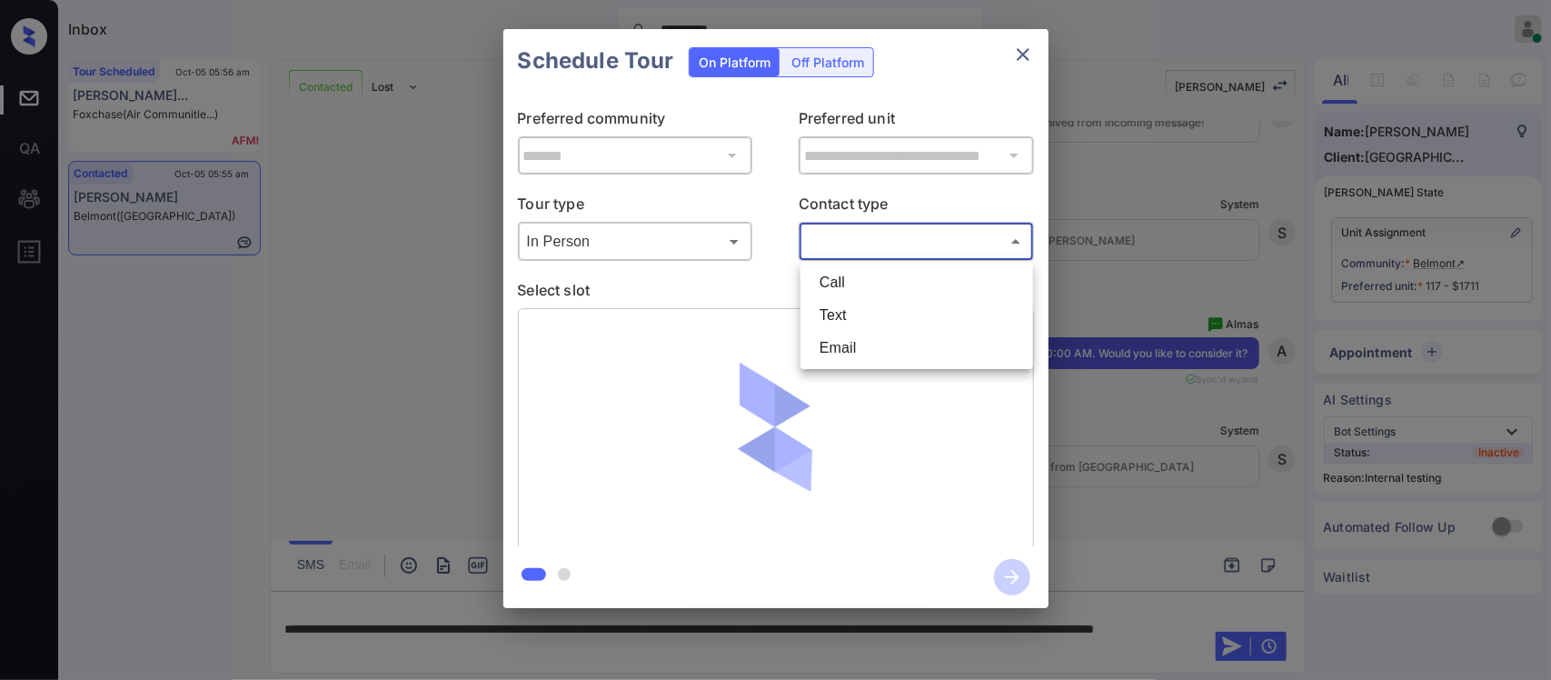
drag, startPoint x: 886, startPoint y: 250, endPoint x: 856, endPoint y: 315, distance: 72.0
click at [856, 315] on body "**********" at bounding box center [775, 340] width 1551 height 680
click at [856, 315] on li "Text" at bounding box center [917, 315] width 224 height 33
type input "****"
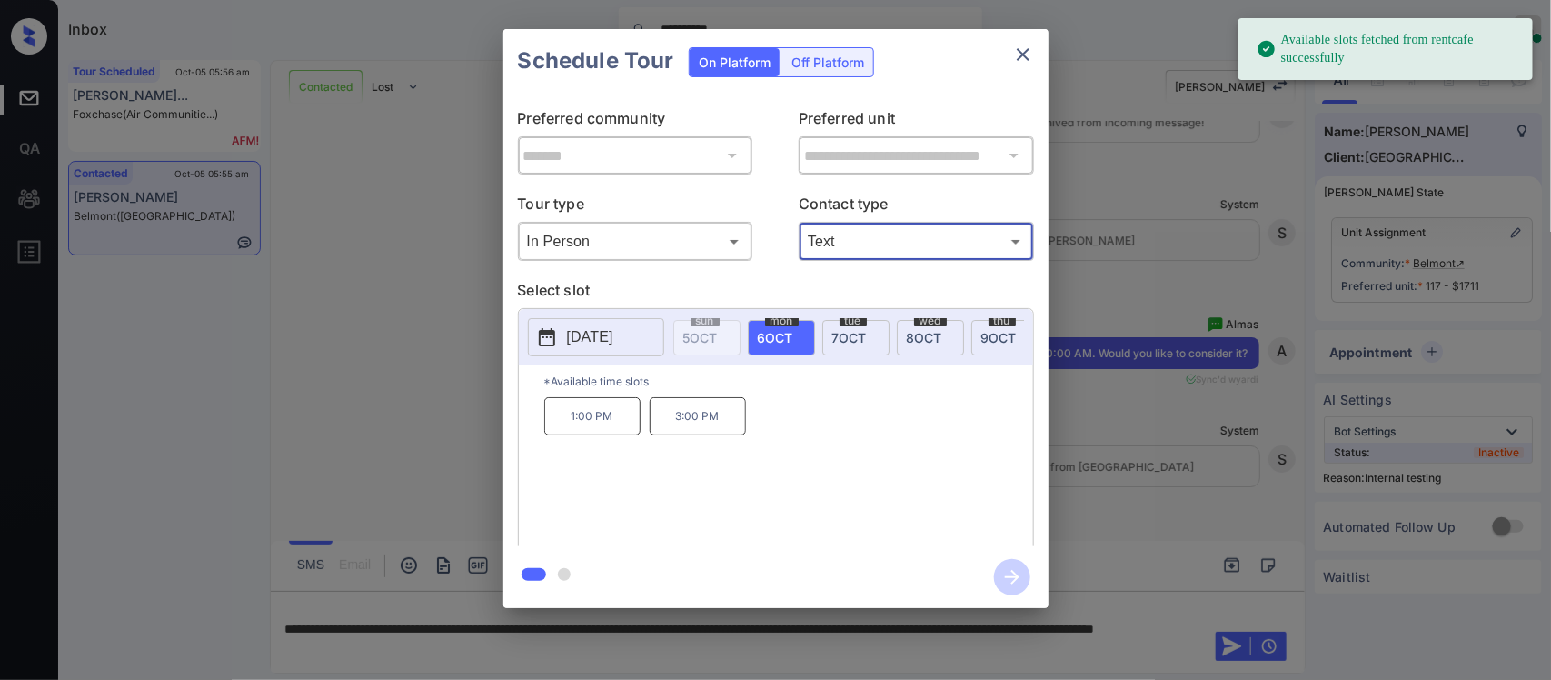
click at [848, 342] on span "[DATE]" at bounding box center [850, 337] width 35 height 15
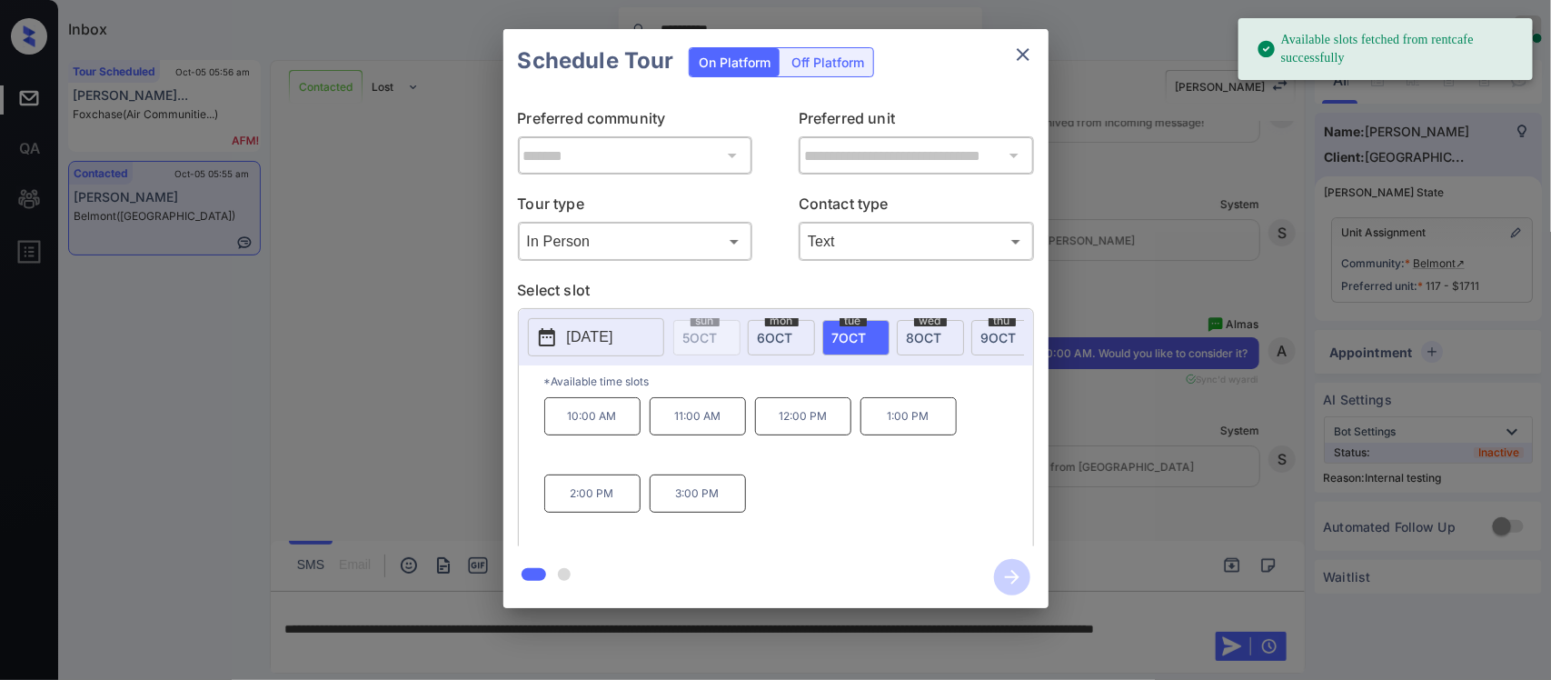
click at [594, 428] on p "10:00 AM" at bounding box center [592, 416] width 96 height 38
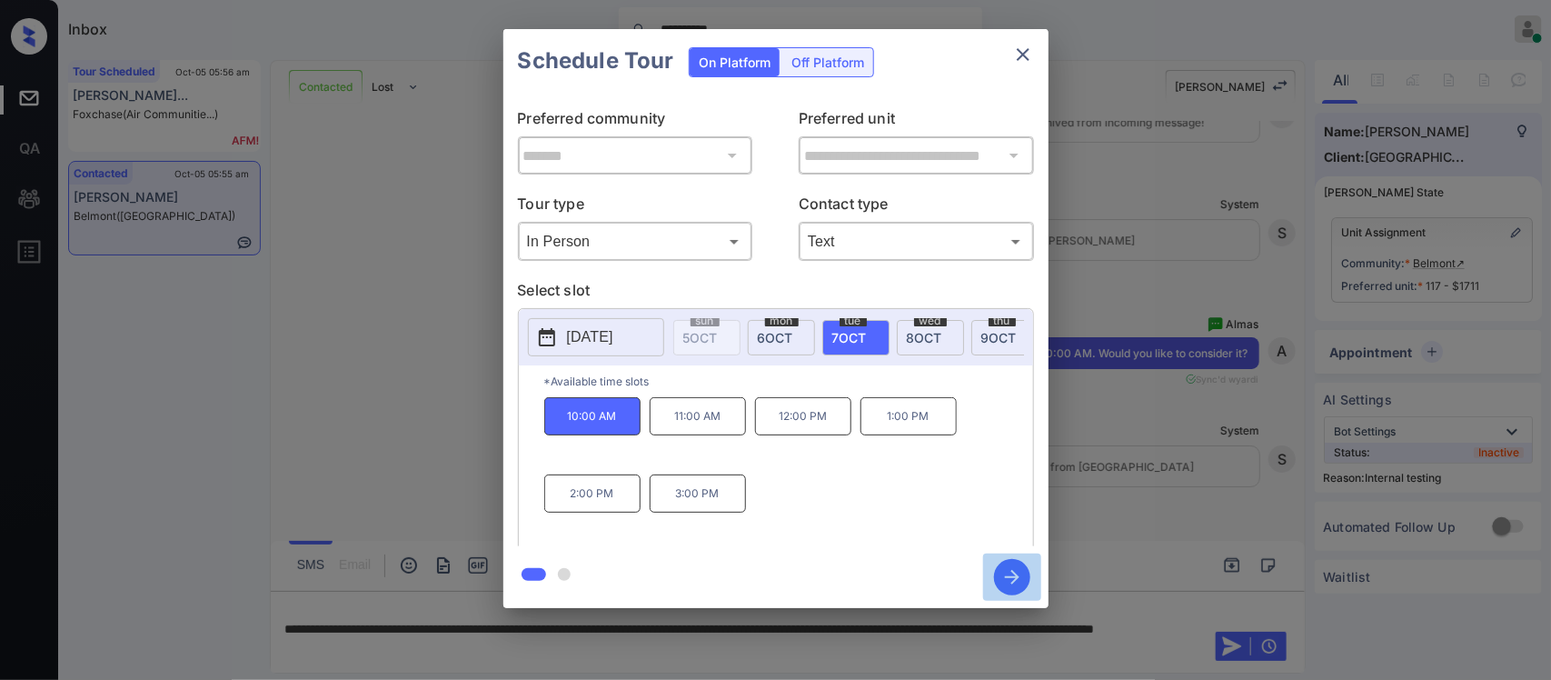
click at [1007, 588] on icon "button" at bounding box center [1012, 577] width 36 height 36
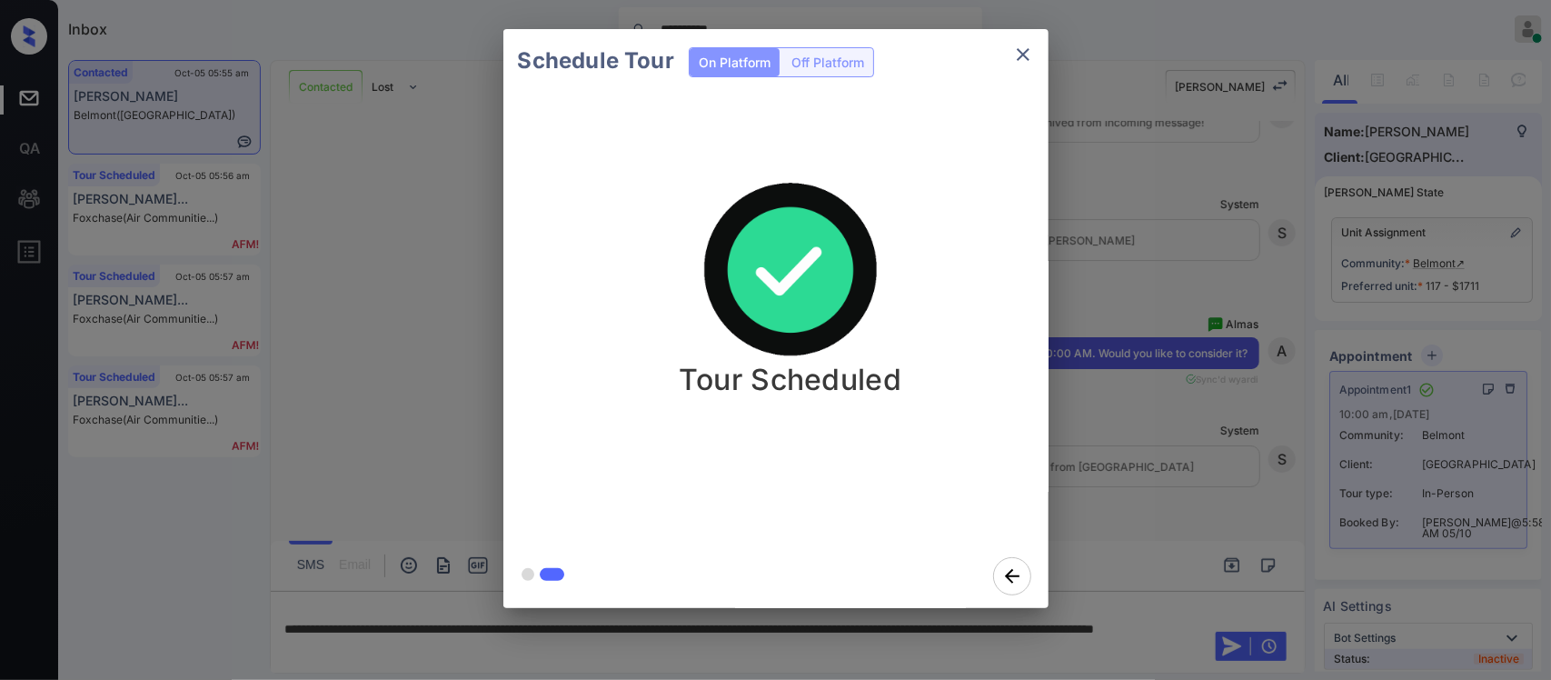
click at [1257, 488] on div "Schedule Tour On Platform Off Platform Tour Scheduled" at bounding box center [775, 318] width 1551 height 637
